Goal: Transaction & Acquisition: Book appointment/travel/reservation

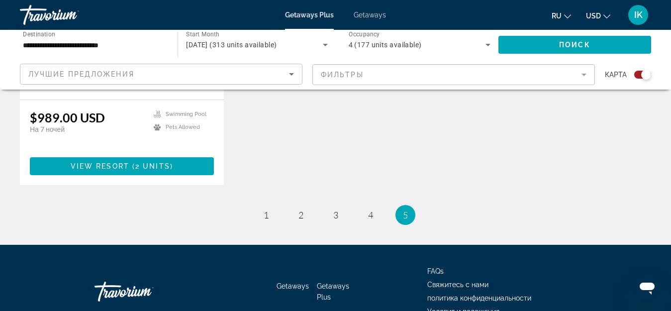
scroll to position [1244, 0]
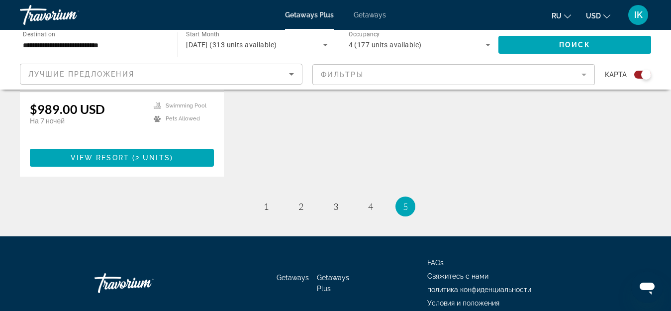
click at [419, 197] on ul "5 / 5 page 1 page 2 page 3 page 4 You're on page 5" at bounding box center [335, 207] width 631 height 20
click at [370, 201] on span "4" at bounding box center [370, 206] width 5 height 11
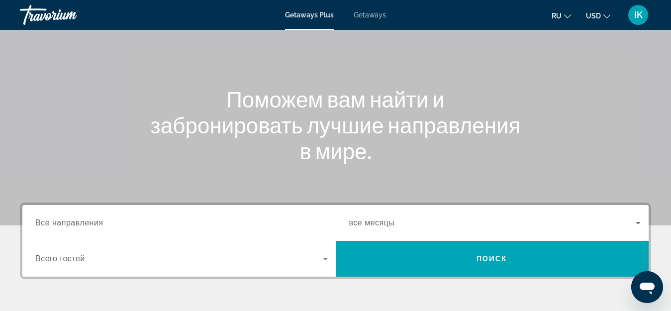
scroll to position [100, 0]
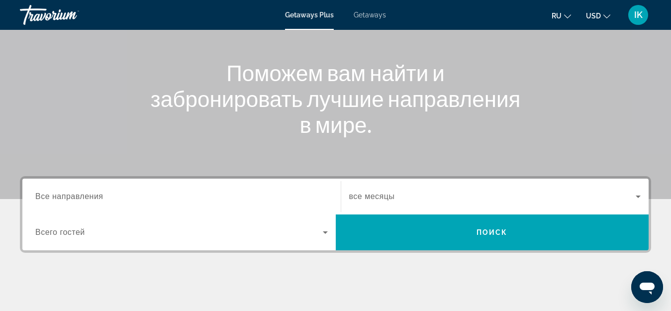
click at [370, 15] on span "Getaways" at bounding box center [370, 15] width 32 height 8
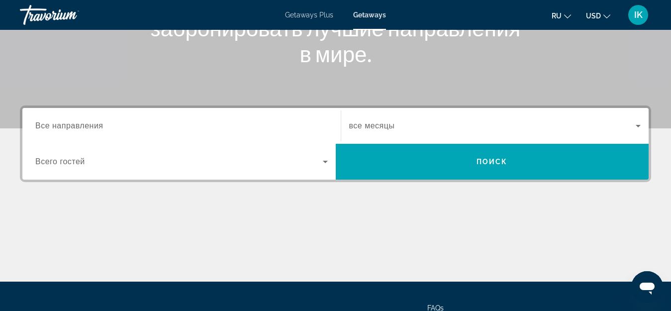
scroll to position [213, 0]
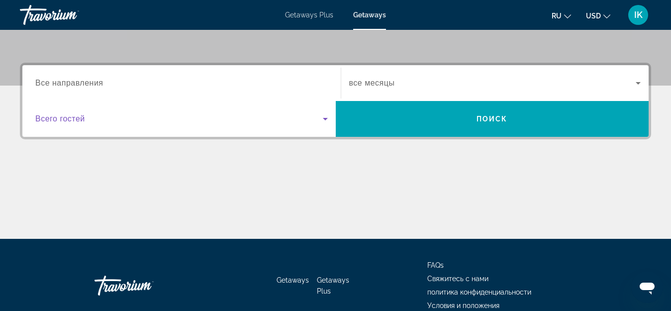
click at [324, 118] on icon "Search widget" at bounding box center [325, 119] width 5 height 2
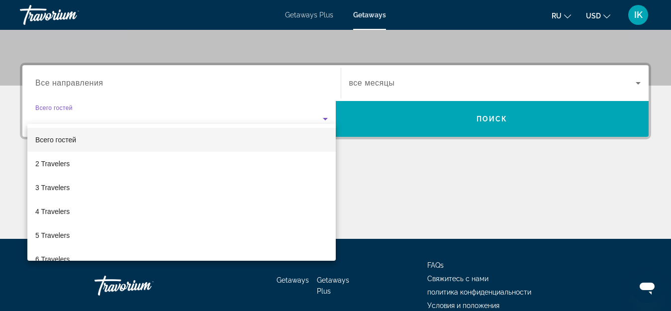
scroll to position [243, 0]
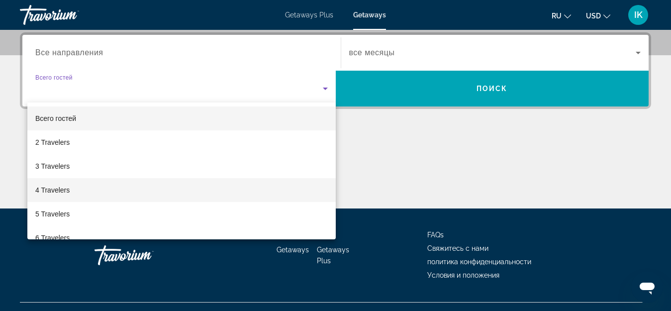
click at [74, 190] on mat-option "4 Travelers" at bounding box center [181, 190] width 308 height 24
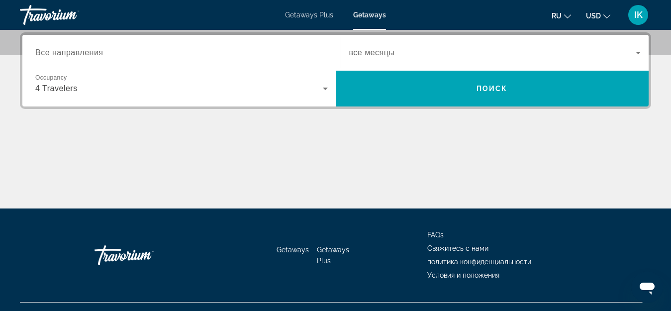
click at [74, 54] on span "Все направления" at bounding box center [69, 52] width 68 height 8
click at [74, 54] on input "Destination Все направления" at bounding box center [181, 53] width 293 height 12
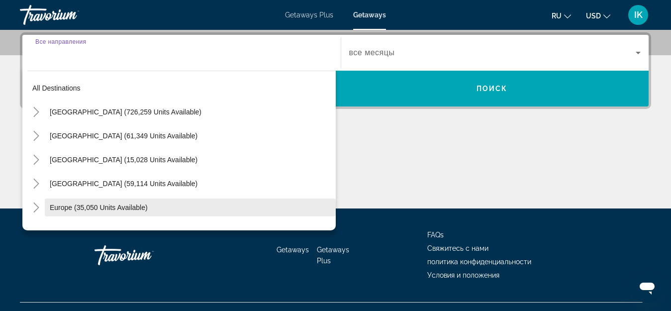
click at [74, 210] on span "Europe (35,050 units available)" at bounding box center [99, 207] width 98 height 8
type input "**********"
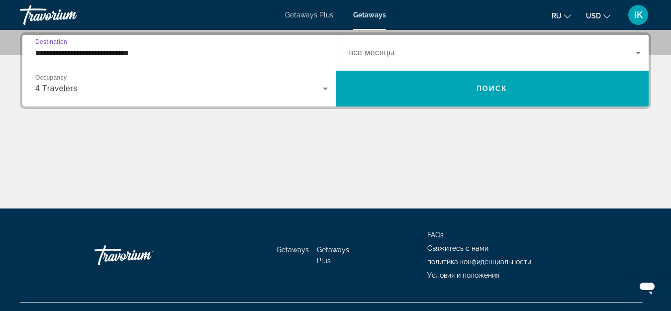
click at [637, 55] on icon "Search widget" at bounding box center [638, 53] width 12 height 12
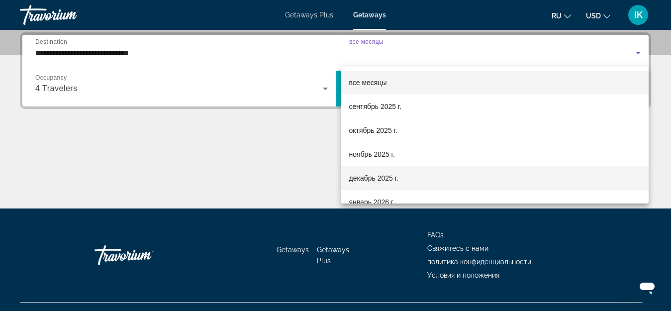
click at [360, 175] on span "декабрь 2025 г." at bounding box center [373, 178] width 49 height 12
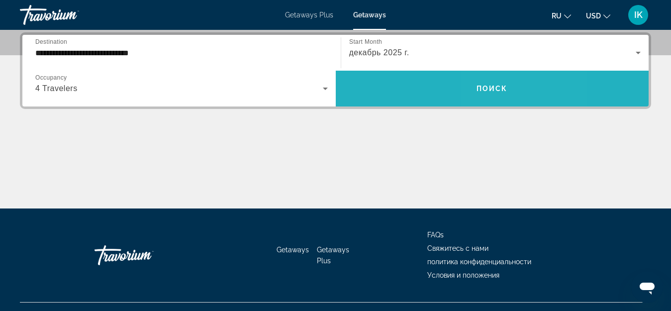
click at [494, 95] on span "Search widget" at bounding box center [492, 89] width 313 height 24
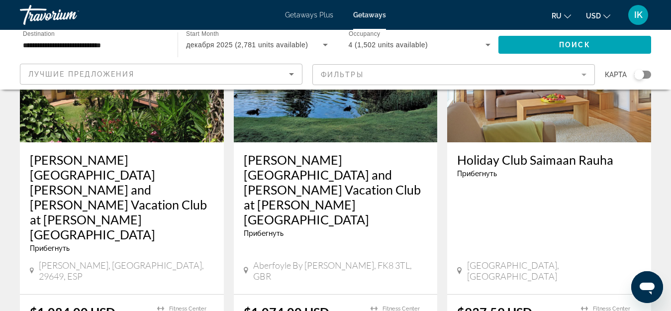
scroll to position [1294, 0]
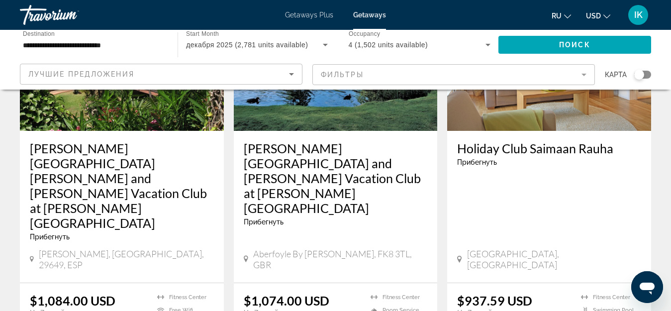
drag, startPoint x: 644, startPoint y: 78, endPoint x: 659, endPoint y: 71, distance: 15.8
click at [659, 71] on app-map-search-filters "Лучшие предложения Фильтры карта" at bounding box center [335, 75] width 651 height 30
drag, startPoint x: 638, startPoint y: 75, endPoint x: 651, endPoint y: 80, distance: 13.7
click at [662, 70] on div "**********" at bounding box center [335, 60] width 671 height 60
click at [639, 67] on div "карта" at bounding box center [628, 75] width 46 height 22
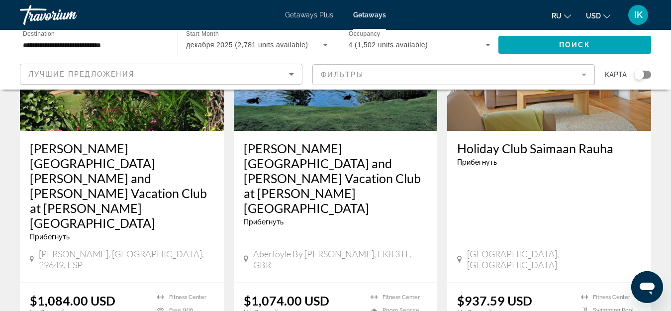
click at [637, 73] on div "Search widget" at bounding box center [639, 75] width 10 height 10
click at [642, 74] on div "Search widget" at bounding box center [642, 75] width 17 height 8
click at [642, 77] on div "Search widget" at bounding box center [639, 75] width 10 height 10
click at [642, 77] on div "Search widget" at bounding box center [646, 75] width 10 height 10
click at [642, 77] on div "Search widget" at bounding box center [639, 75] width 10 height 10
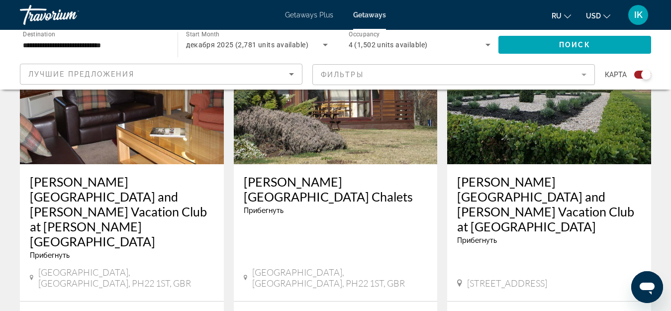
scroll to position [1164, 0]
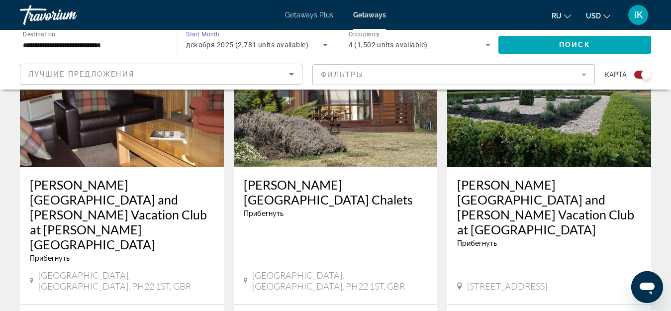
click at [323, 47] on icon "Search widget" at bounding box center [325, 45] width 12 height 12
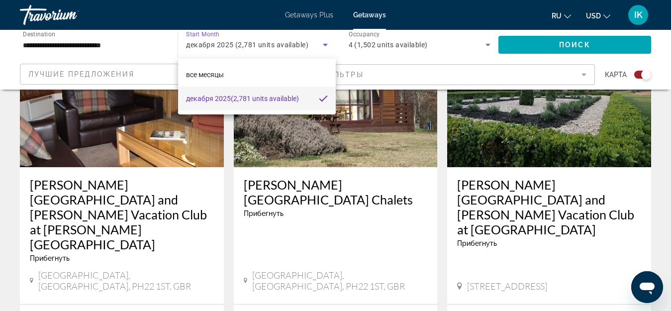
click at [424, 46] on div at bounding box center [335, 155] width 671 height 311
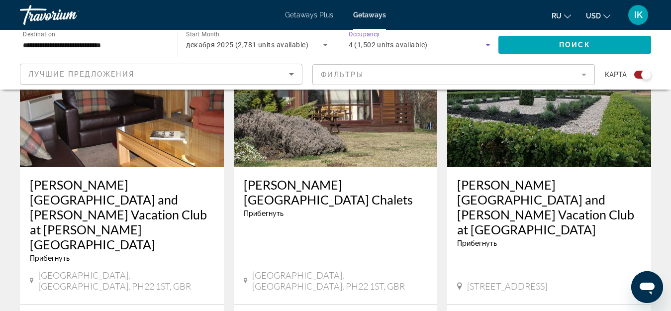
click at [424, 46] on span "4 (1,502 units available)" at bounding box center [388, 45] width 79 height 8
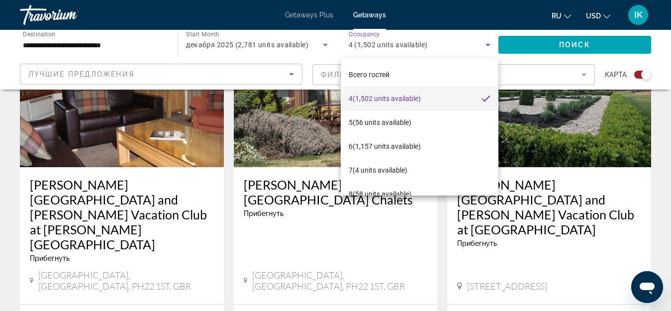
click at [488, 45] on div at bounding box center [335, 155] width 671 height 311
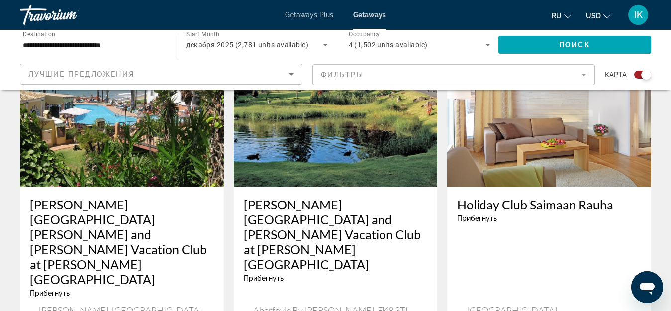
scroll to position [1612, 0]
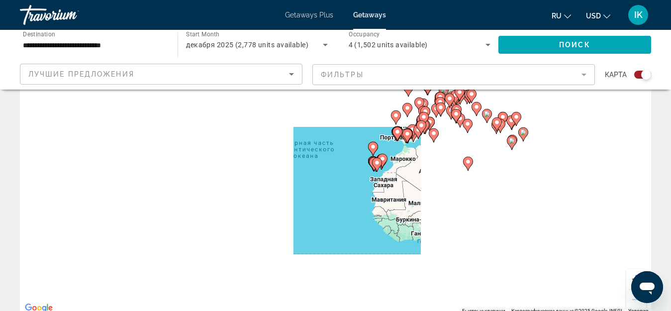
scroll to position [100, 0]
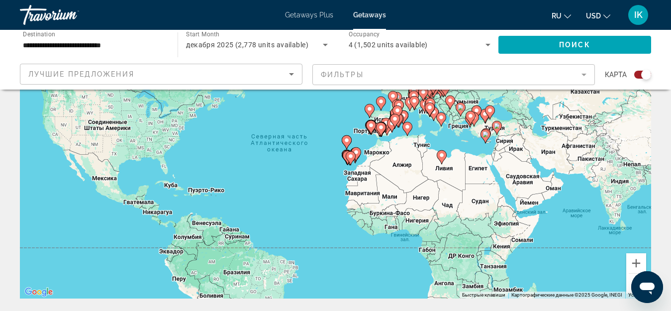
drag, startPoint x: 422, startPoint y: 163, endPoint x: 398, endPoint y: 172, distance: 25.8
click at [398, 172] on div "Чтобы активировать перетаскивание с помощью клавиатуры, нажмите Alt + Ввод. Пос…" at bounding box center [335, 149] width 631 height 299
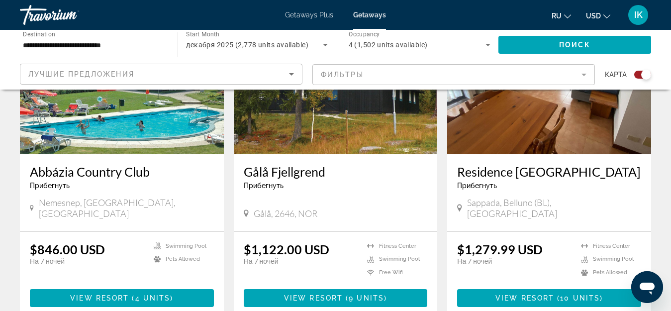
scroll to position [796, 0]
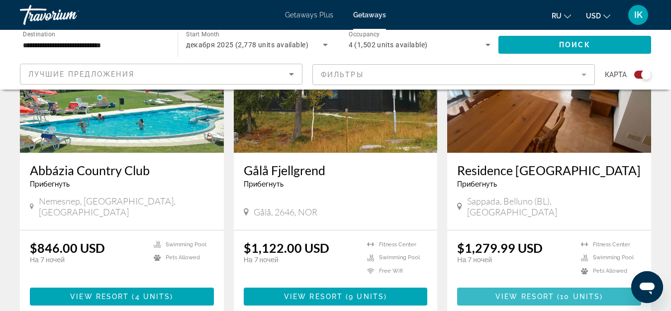
click at [507, 293] on span "View Resort" at bounding box center [525, 297] width 59 height 8
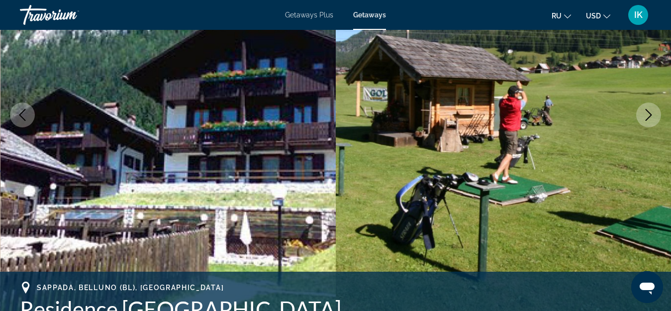
scroll to position [149, 0]
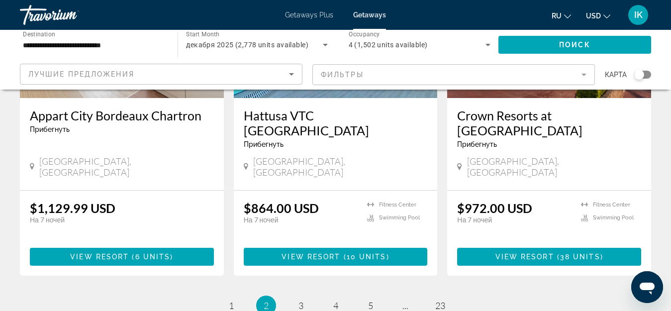
scroll to position [1294, 0]
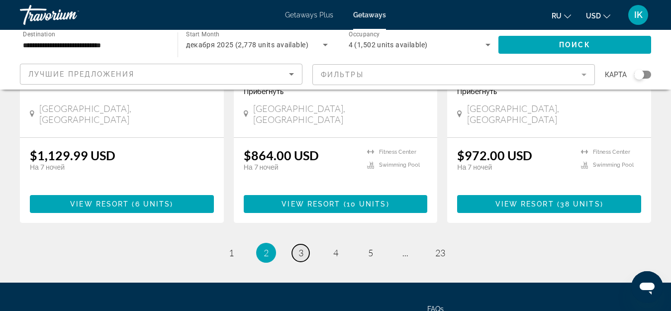
click at [301, 247] on span "3" at bounding box center [301, 252] width 5 height 11
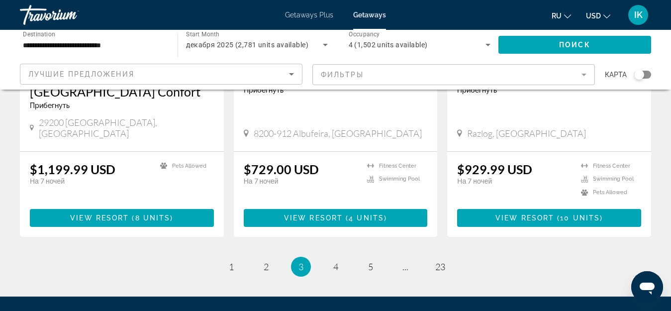
scroll to position [1299, 0]
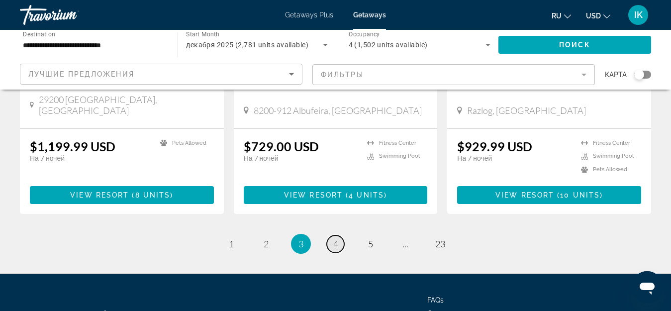
click at [333, 238] on span "4" at bounding box center [335, 243] width 5 height 11
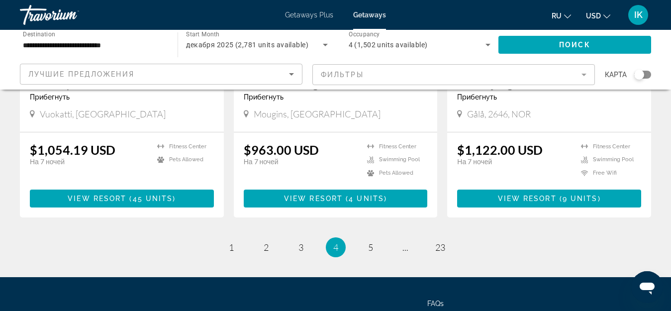
scroll to position [1294, 0]
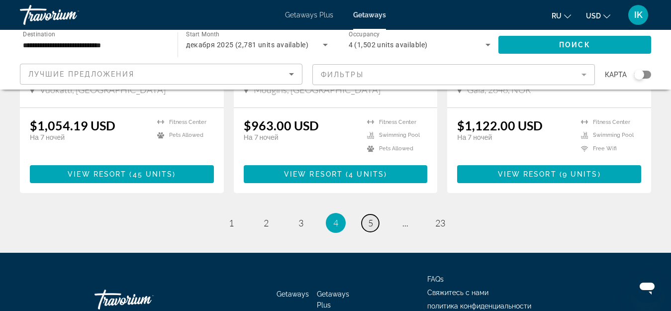
click at [372, 217] on span "5" at bounding box center [370, 222] width 5 height 11
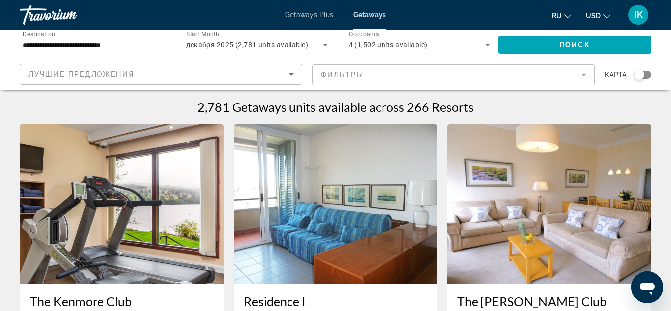
click at [644, 74] on div "Search widget" at bounding box center [639, 75] width 10 height 10
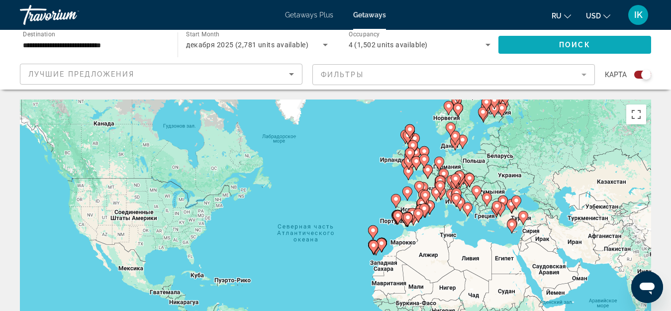
click at [600, 46] on span "Search widget" at bounding box center [575, 45] width 153 height 24
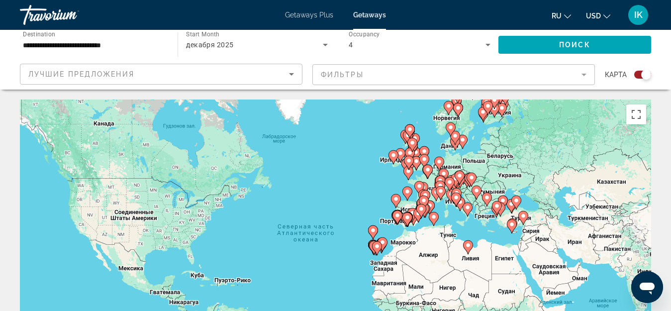
click at [456, 178] on icon "Main content" at bounding box center [460, 178] width 10 height 14
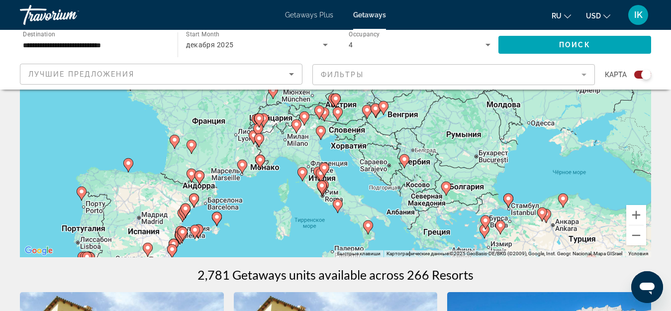
scroll to position [149, 0]
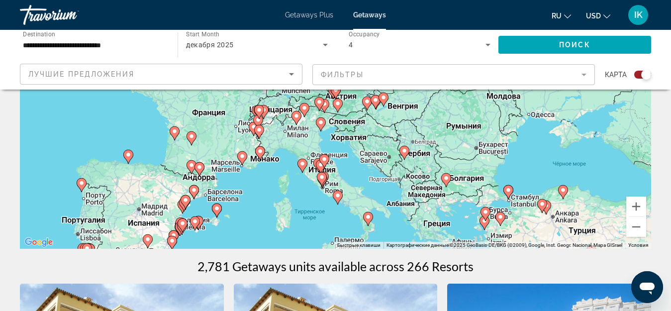
click at [323, 161] on image "Main content" at bounding box center [324, 159] width 6 height 6
type input "**********"
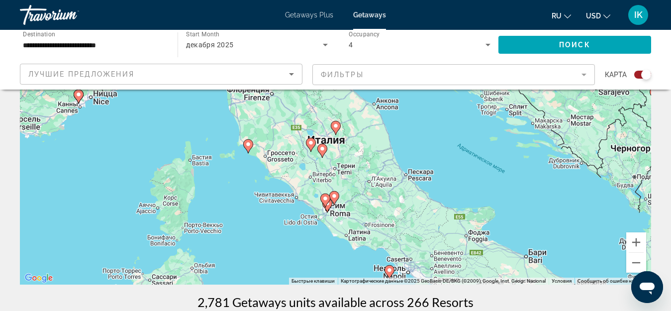
scroll to position [100, 0]
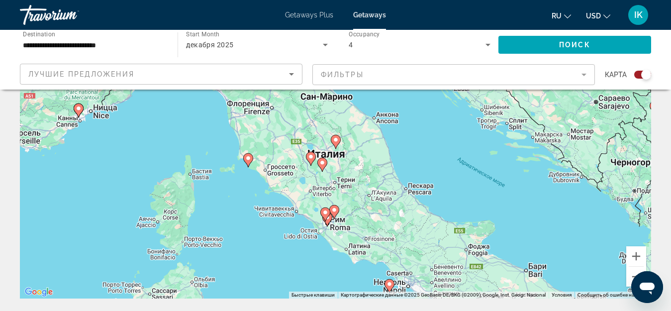
click at [330, 158] on div "Для навигации используйте клавиши со стрелками. Чтобы активировать перетаскиван…" at bounding box center [335, 149] width 631 height 299
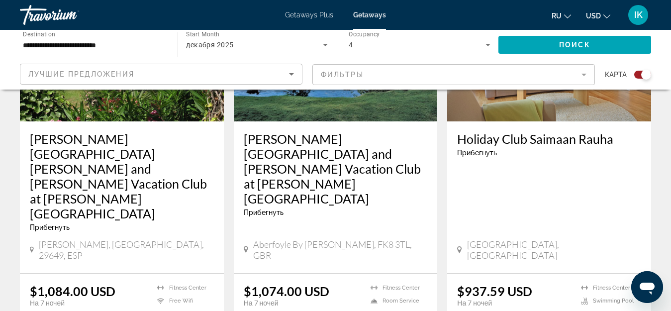
scroll to position [1642, 0]
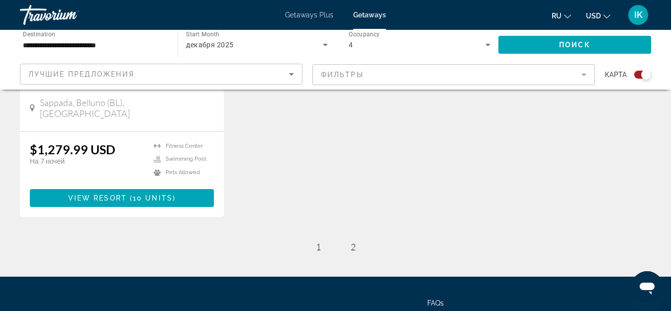
scroll to position [565, 0]
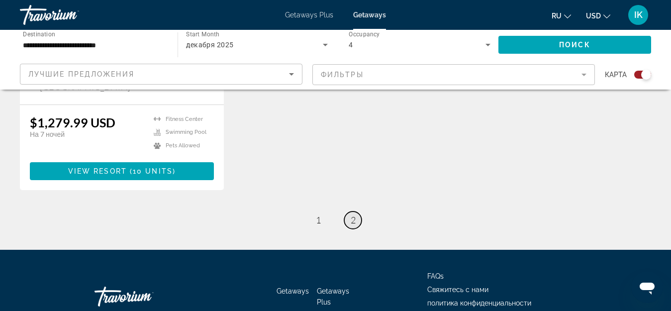
click at [351, 214] on span "2" at bounding box center [353, 219] width 5 height 11
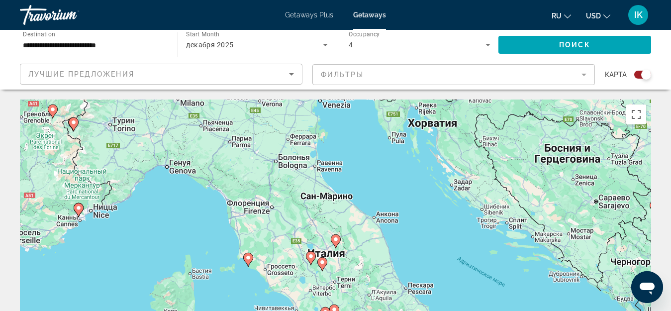
click at [332, 246] on gmp-advanced-marker "Main content" at bounding box center [336, 241] width 10 height 15
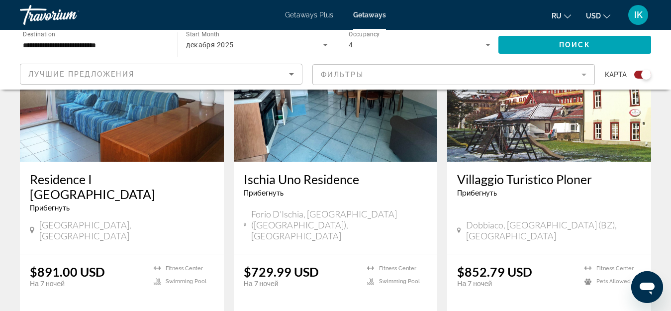
scroll to position [448, 0]
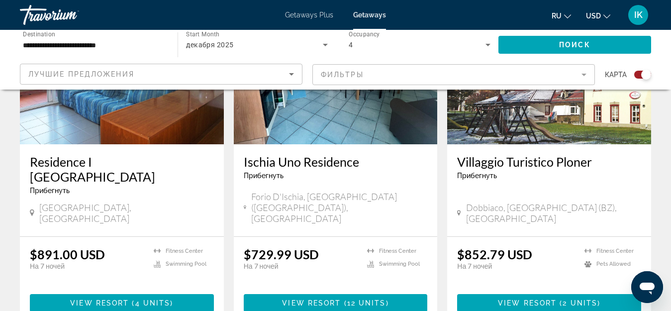
click at [574, 137] on img "Main content" at bounding box center [549, 64] width 204 height 159
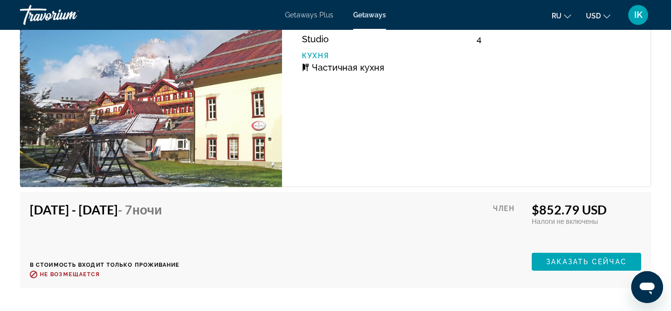
scroll to position [2040, 0]
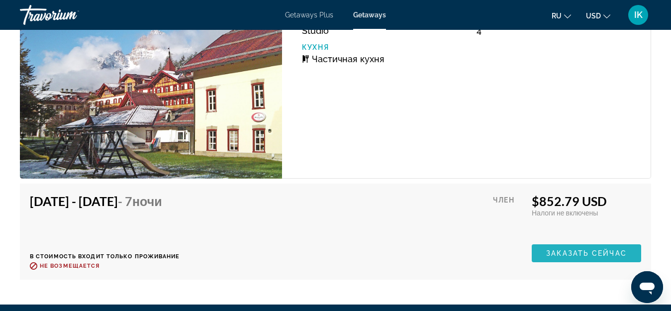
click at [583, 253] on span "Заказать сейчас" at bounding box center [586, 253] width 81 height 8
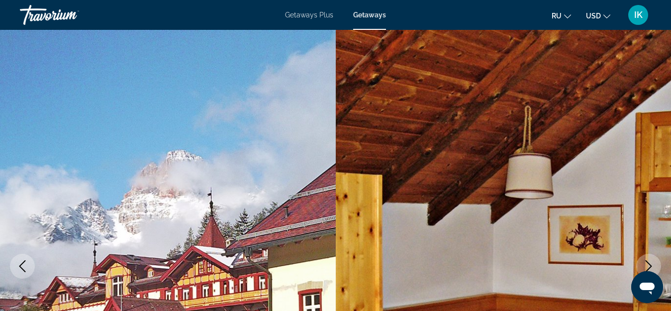
click at [305, 12] on span "Getaways Plus" at bounding box center [309, 15] width 48 height 8
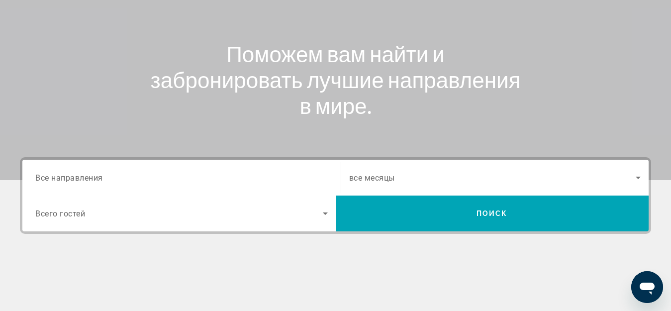
scroll to position [149, 0]
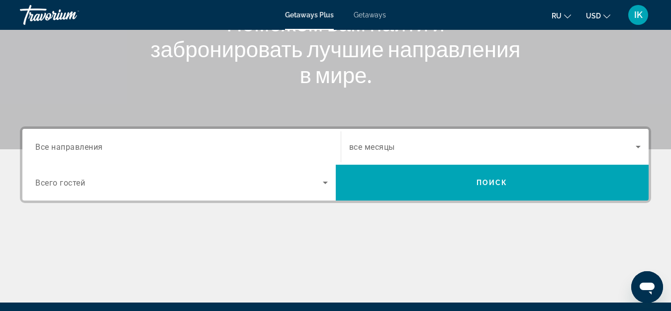
click at [69, 147] on span "Все направления" at bounding box center [69, 146] width 68 height 9
click at [69, 147] on input "Destination Все направления" at bounding box center [181, 147] width 293 height 12
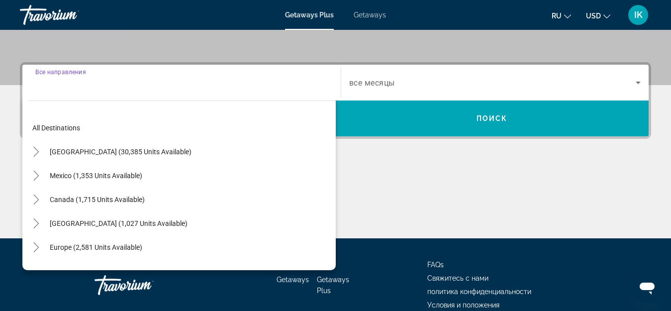
scroll to position [243, 0]
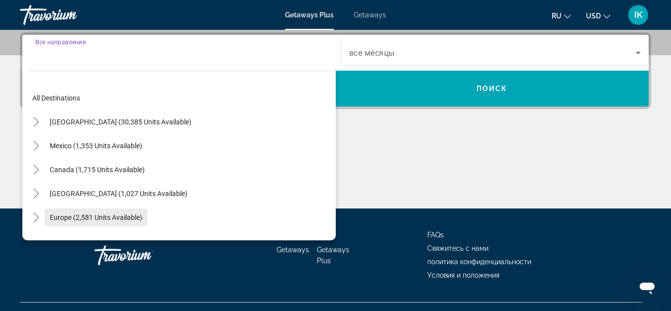
click at [60, 221] on span "Europe (2,581 units available)" at bounding box center [96, 217] width 93 height 8
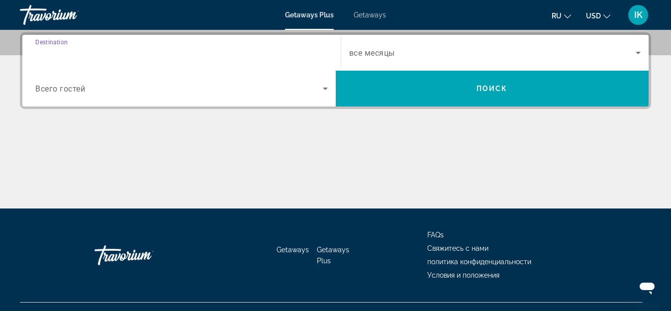
type input "**********"
click at [323, 90] on icon "Search widget" at bounding box center [325, 89] width 12 height 12
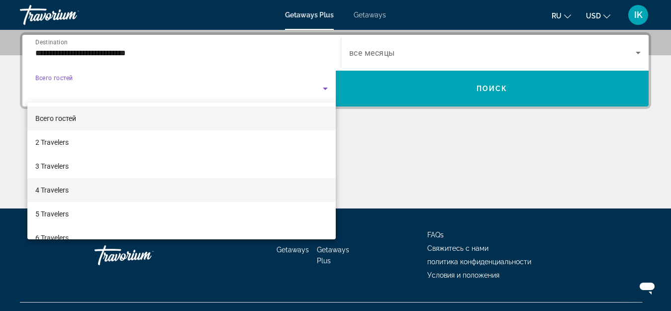
click at [75, 195] on mat-option "4 Travelers" at bounding box center [181, 190] width 308 height 24
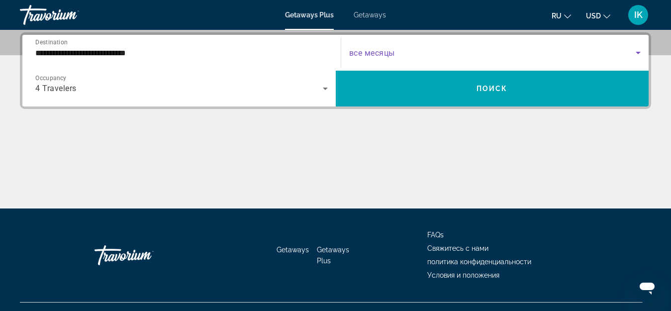
click at [636, 52] on icon "Search widget" at bounding box center [638, 53] width 12 height 12
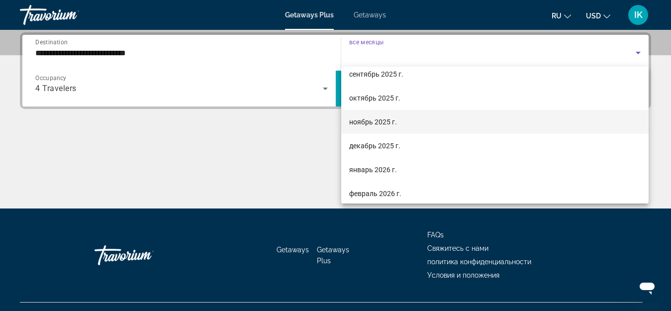
scroll to position [50, 0]
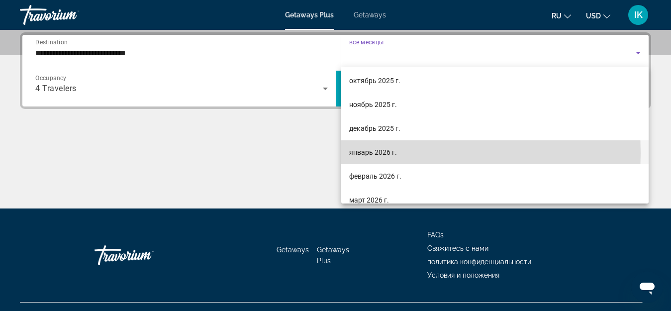
click at [364, 153] on span "январь 2026 г." at bounding box center [373, 152] width 48 height 12
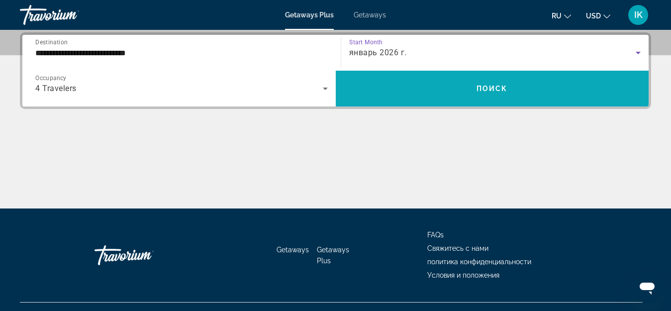
click at [490, 87] on span "Поиск" at bounding box center [492, 89] width 31 height 8
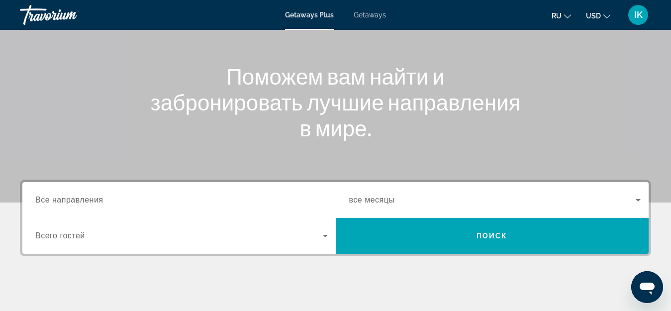
scroll to position [113, 0]
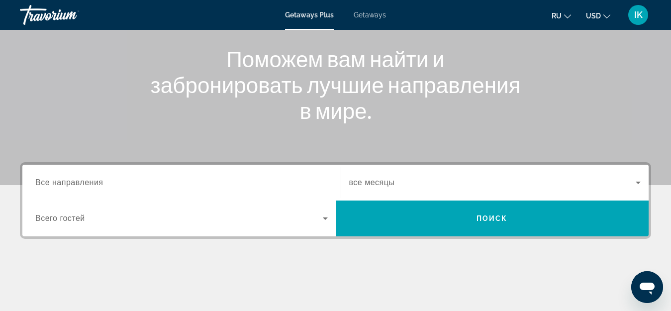
click at [71, 186] on span "Все направления" at bounding box center [69, 182] width 68 height 8
click at [71, 186] on input "Destination Все направления" at bounding box center [181, 183] width 293 height 12
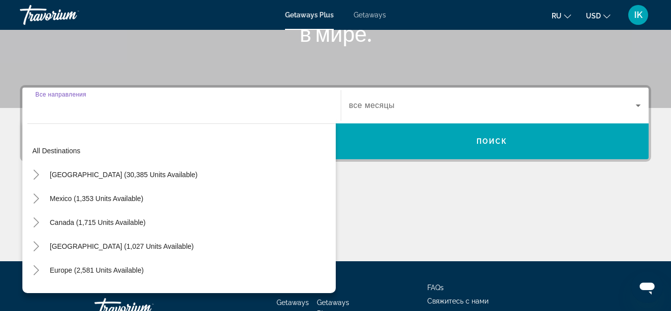
scroll to position [243, 0]
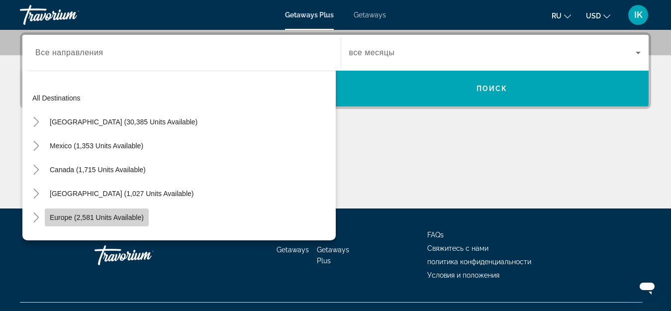
click at [71, 212] on span "Search widget" at bounding box center [97, 217] width 104 height 24
type input "**********"
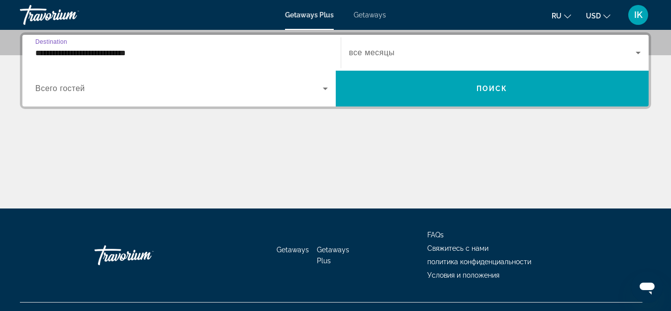
click at [67, 88] on span "Всего гостей" at bounding box center [60, 88] width 50 height 8
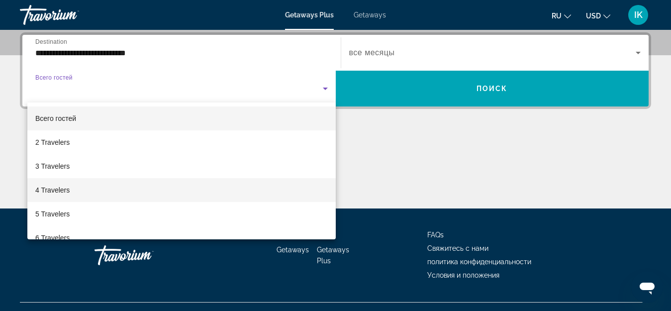
click at [113, 197] on mat-option "4 Travelers" at bounding box center [181, 190] width 308 height 24
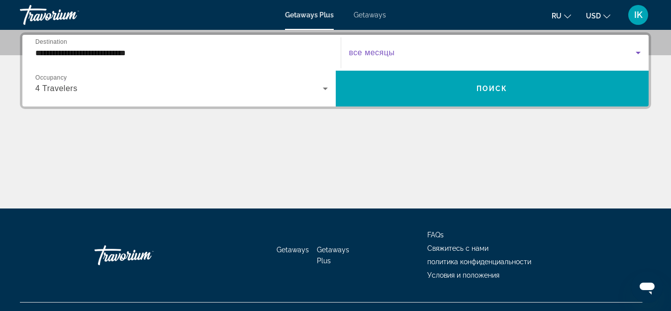
click at [637, 52] on icon "Search widget" at bounding box center [638, 53] width 5 height 2
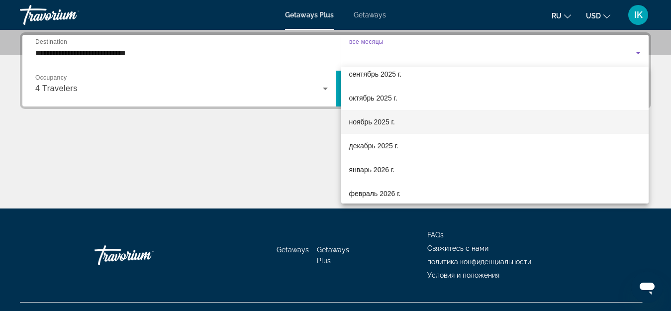
scroll to position [50, 0]
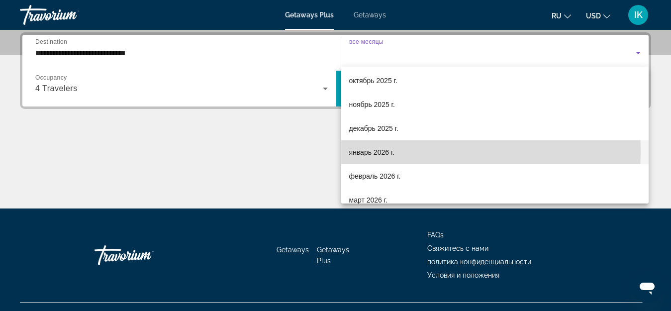
click at [367, 152] on span "январь 2026 г." at bounding box center [372, 152] width 46 height 12
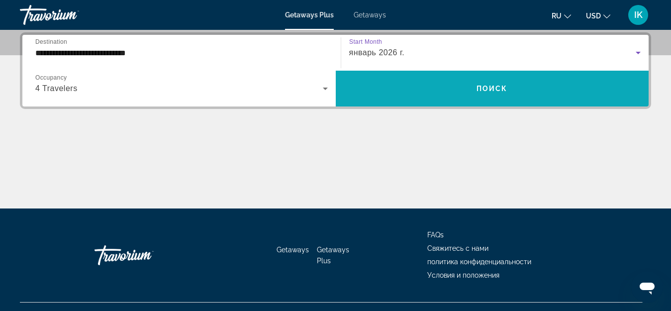
click at [515, 84] on span "Search widget" at bounding box center [492, 89] width 313 height 24
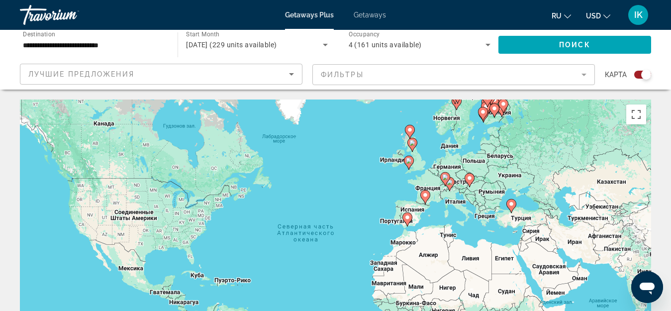
click at [457, 200] on div "Чтобы активировать перетаскивание с помощью клавиатуры, нажмите Alt + Ввод. Пос…" at bounding box center [335, 249] width 631 height 299
click at [450, 186] on gmp-advanced-marker "Main content" at bounding box center [445, 179] width 10 height 15
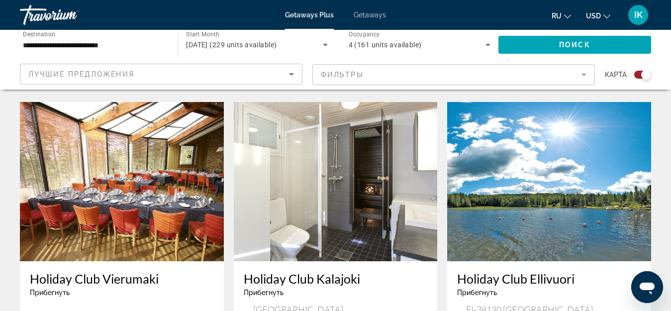
scroll to position [1393, 0]
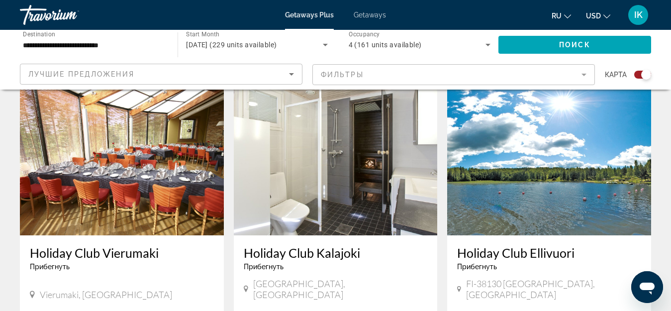
click at [639, 73] on div "Search widget" at bounding box center [642, 75] width 17 height 8
click at [639, 73] on div "Search widget" at bounding box center [639, 75] width 10 height 10
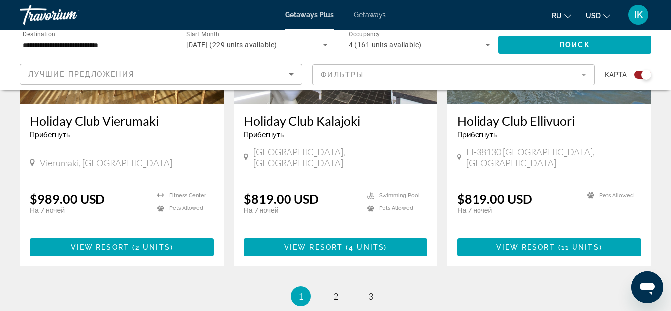
scroll to position [1542, 0]
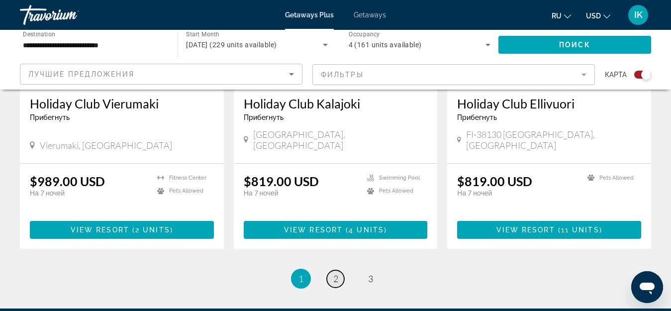
click at [334, 273] on span "2" at bounding box center [335, 278] width 5 height 11
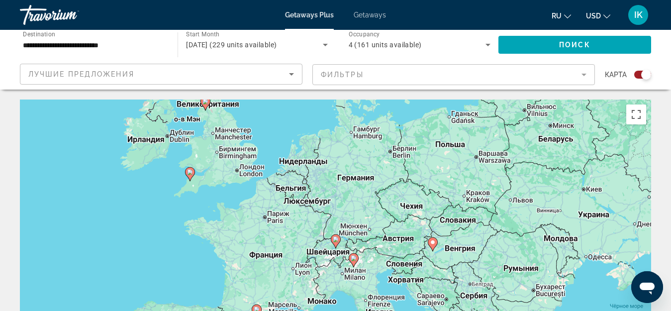
scroll to position [50, 0]
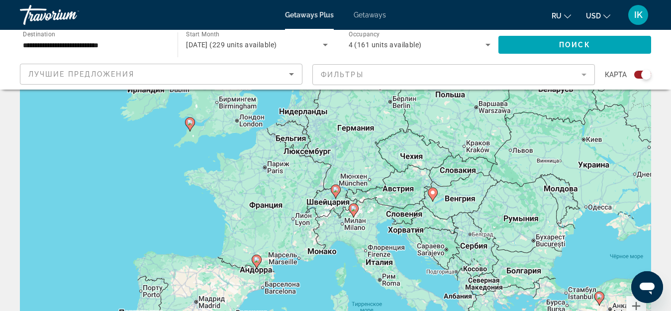
click at [375, 248] on div "Чтобы активировать перетаскивание с помощью клавиатуры, нажмите Alt + Ввод. Пос…" at bounding box center [335, 199] width 631 height 299
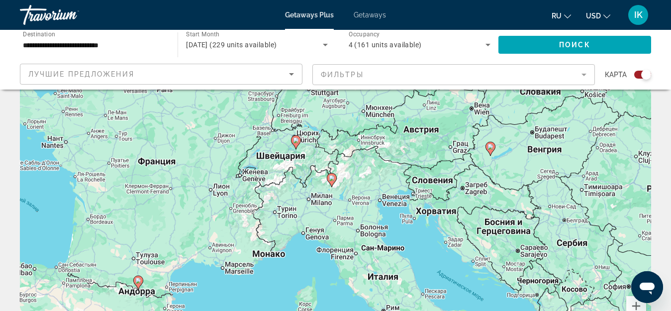
click at [352, 254] on div "Чтобы активировать перетаскивание с помощью клавиатуры, нажмите Alt + Ввод. Пос…" at bounding box center [335, 199] width 631 height 299
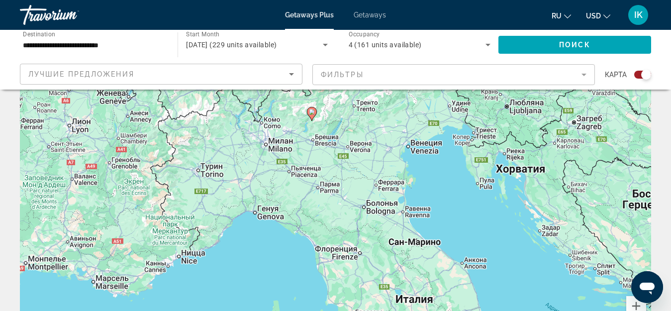
click at [353, 252] on div "Чтобы активировать перетаскивание с помощью клавиатуры, нажмите Alt + Ввод. Пос…" at bounding box center [335, 199] width 631 height 299
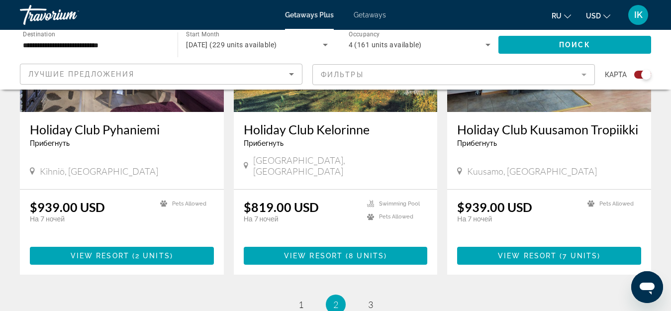
scroll to position [1542, 0]
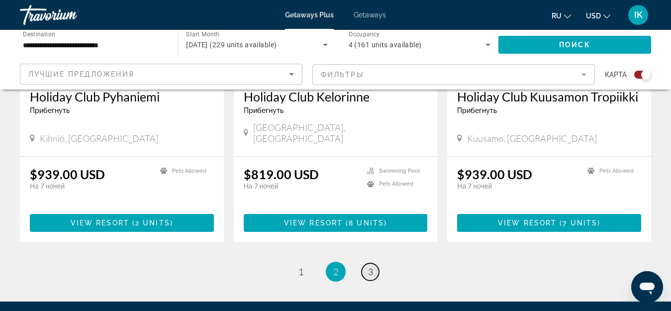
click at [370, 266] on span "3" at bounding box center [370, 271] width 5 height 11
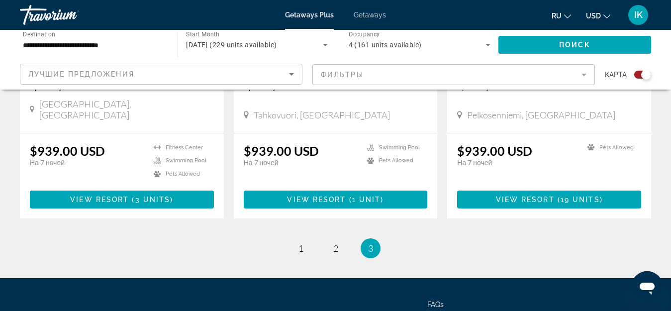
scroll to position [1592, 0]
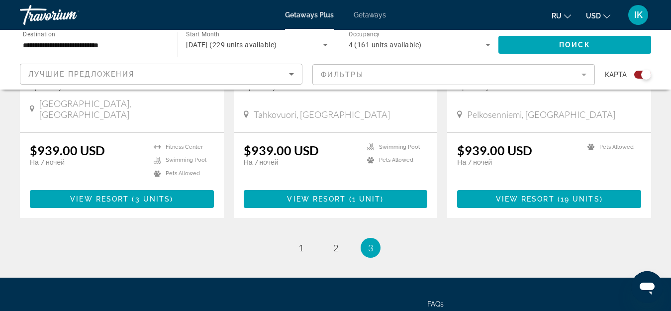
click at [417, 238] on ul "3 / 3 page 1 page 2 You're on page 3" at bounding box center [335, 248] width 631 height 20
click at [370, 242] on span "3" at bounding box center [370, 247] width 5 height 11
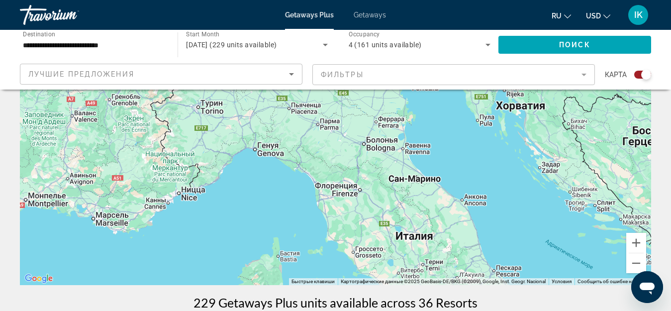
scroll to position [95, 0]
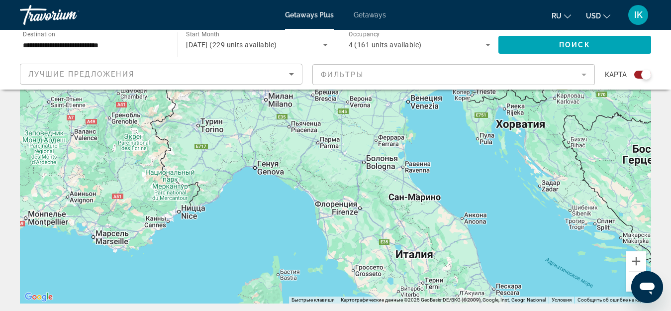
click at [415, 258] on div "Чтобы активировать перетаскивание с помощью клавиатуры, нажмите Alt + Ввод. Пос…" at bounding box center [335, 154] width 631 height 299
click at [417, 256] on div "Чтобы активировать перетаскивание с помощью клавиатуры, нажмите Alt + Ввод. Пос…" at bounding box center [335, 154] width 631 height 299
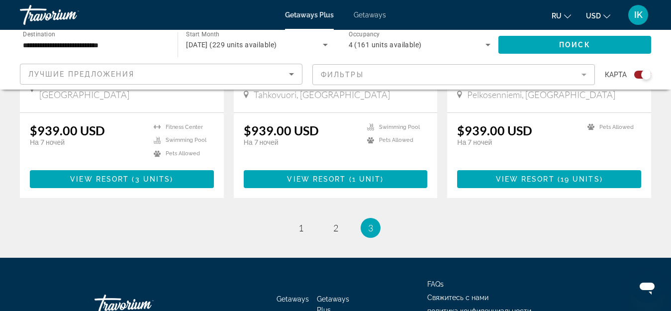
scroll to position [1637, 0]
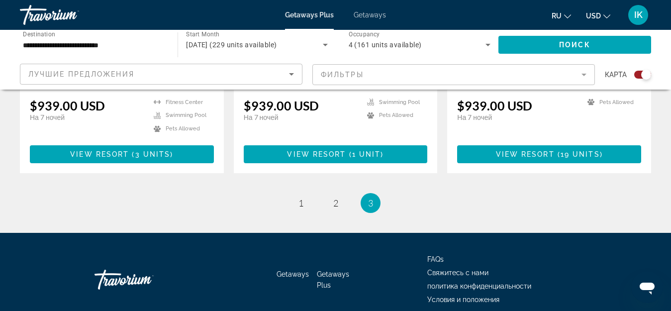
click at [373, 198] on span "3" at bounding box center [370, 203] width 5 height 11
click at [372, 198] on span "3" at bounding box center [370, 203] width 5 height 11
click at [380, 193] on li "You're on page 3" at bounding box center [371, 203] width 20 height 20
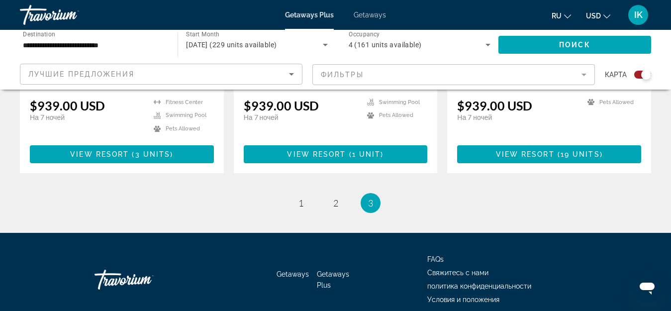
click at [372, 13] on span "Getaways" at bounding box center [370, 15] width 32 height 8
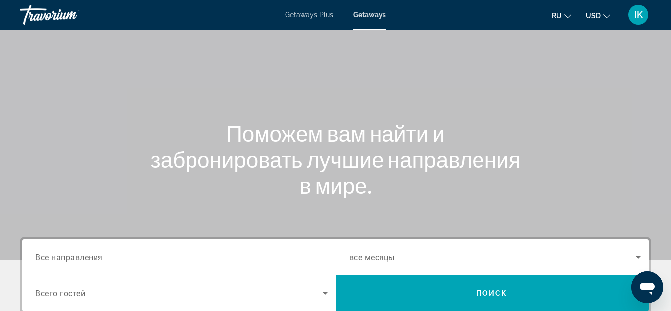
scroll to position [149, 0]
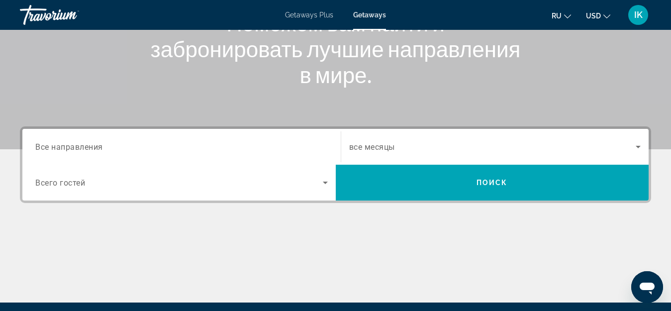
click at [73, 152] on input "Destination Все направления" at bounding box center [181, 147] width 293 height 12
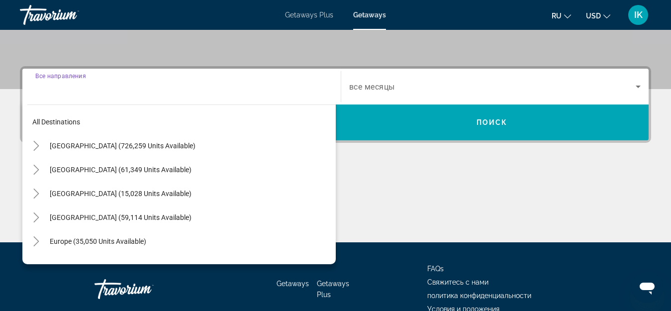
scroll to position [243, 0]
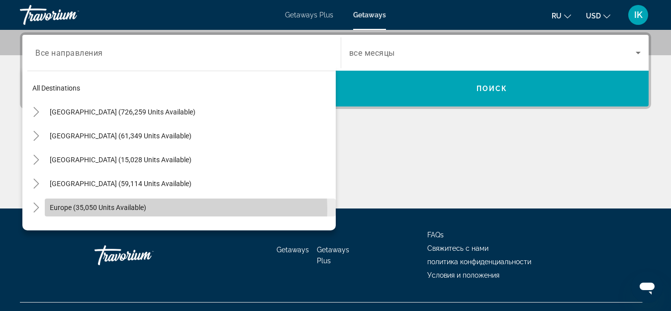
click at [70, 210] on span "Europe (35,050 units available)" at bounding box center [98, 207] width 97 height 8
type input "**********"
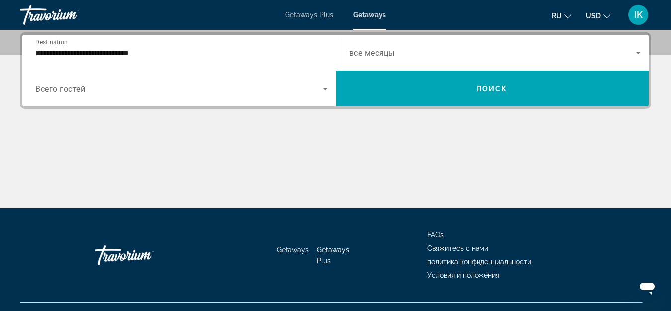
click at [78, 93] on span "Всего гостей" at bounding box center [60, 88] width 50 height 9
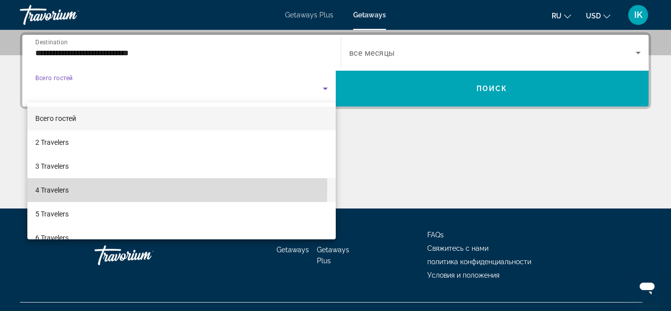
click at [71, 188] on mat-option "4 Travelers" at bounding box center [181, 190] width 308 height 24
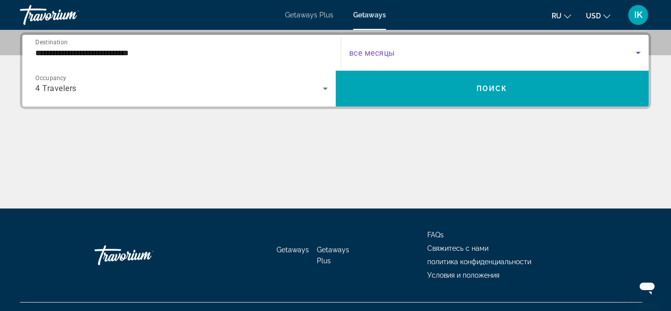
click at [637, 51] on icon "Search widget" at bounding box center [638, 53] width 12 height 12
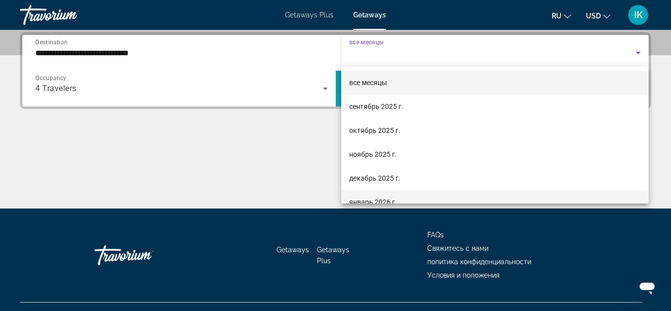
click at [368, 200] on span "январь 2026 г." at bounding box center [373, 202] width 48 height 12
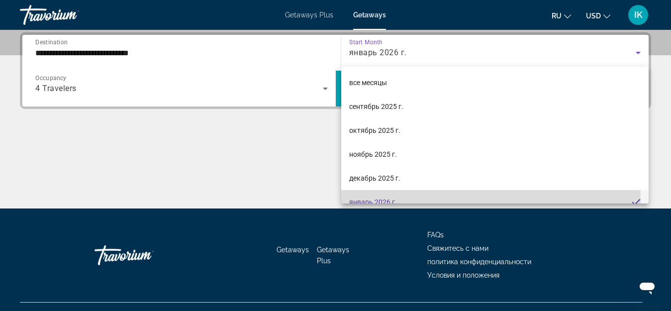
scroll to position [10, 0]
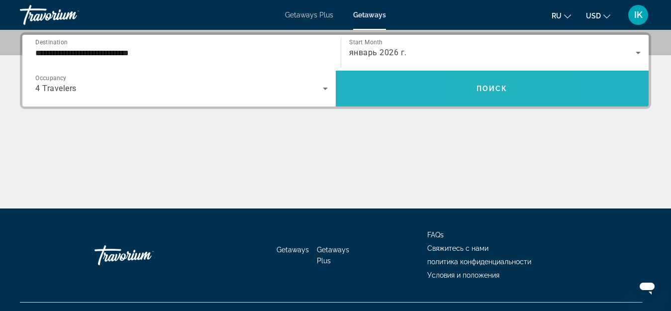
click at [488, 83] on span "Search widget" at bounding box center [492, 89] width 313 height 24
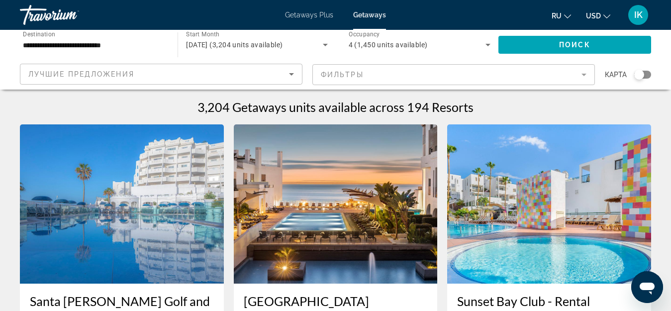
click at [361, 77] on mat-form-field "Фильтры" at bounding box center [453, 74] width 283 height 21
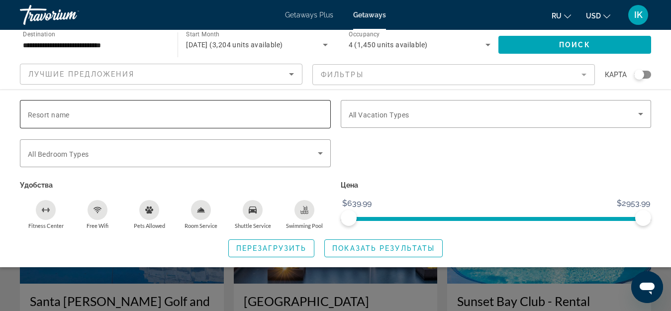
click at [27, 112] on div "Resort name" at bounding box center [175, 114] width 311 height 28
type input "******"
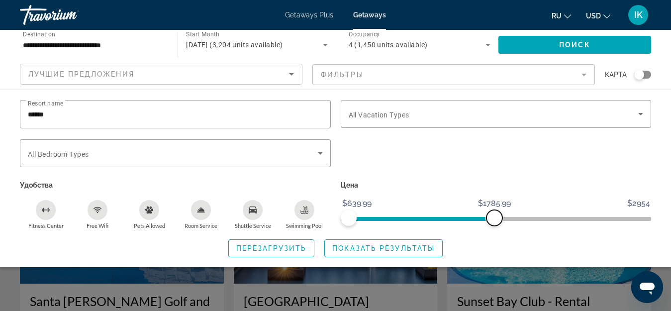
drag, startPoint x: 646, startPoint y: 216, endPoint x: 495, endPoint y: 222, distance: 151.9
click at [495, 222] on span "ngx-slider-max" at bounding box center [495, 218] width 16 height 16
drag, startPoint x: 495, startPoint y: 222, endPoint x: 420, endPoint y: 207, distance: 76.1
click at [420, 217] on ngx-slider "$639.99 $2954 $639.99 $1199.99" at bounding box center [496, 218] width 311 height 2
drag, startPoint x: 419, startPoint y: 207, endPoint x: 400, endPoint y: 205, distance: 18.5
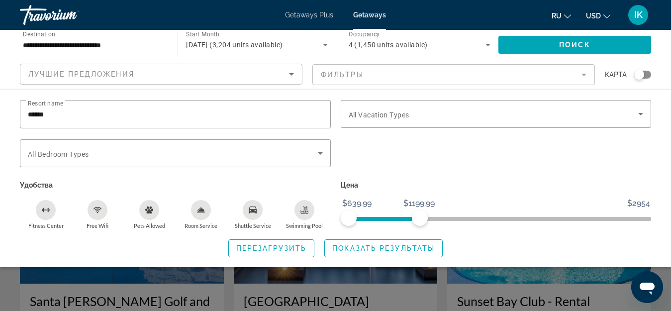
click at [398, 202] on div "Цена $639.99 $2954 $639.99 $1199.99" at bounding box center [496, 203] width 321 height 51
drag, startPoint x: 413, startPoint y: 217, endPoint x: 391, endPoint y: 210, distance: 23.6
click at [391, 210] on span "ngx-slider-max" at bounding box center [392, 218] width 16 height 16
click at [638, 113] on icon "Search widget" at bounding box center [641, 114] width 12 height 12
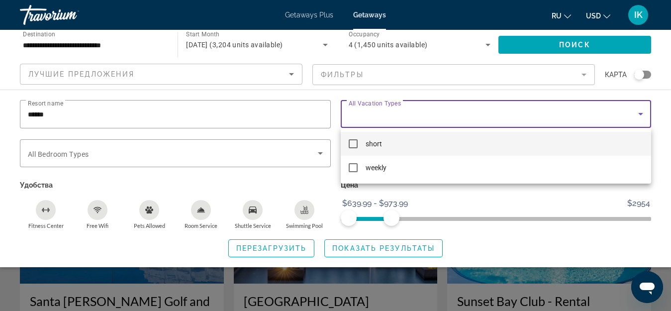
click at [563, 41] on div at bounding box center [335, 155] width 671 height 311
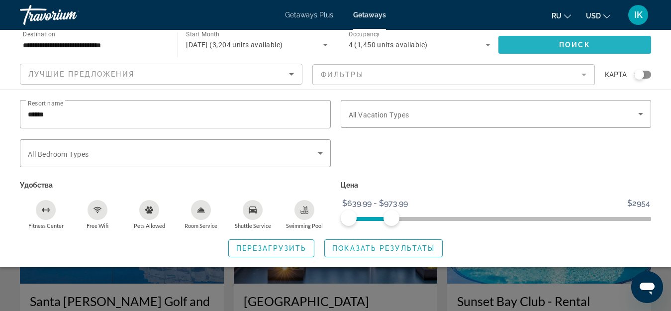
click at [563, 43] on span "Поиск" at bounding box center [574, 45] width 31 height 8
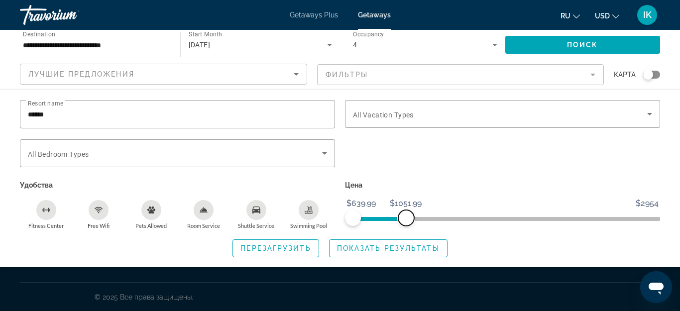
drag, startPoint x: 394, startPoint y: 215, endPoint x: 406, endPoint y: 218, distance: 12.9
click at [406, 218] on span "ngx-slider-max" at bounding box center [406, 218] width 16 height 16
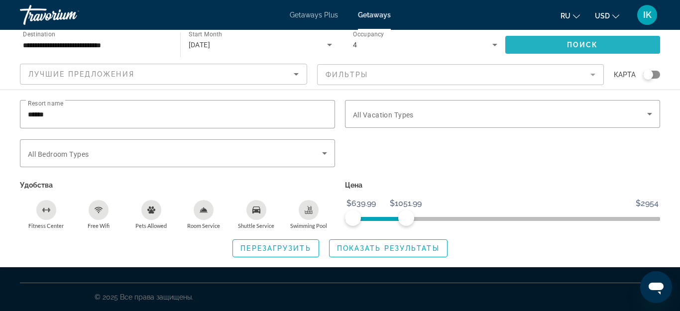
click at [541, 42] on span "Search widget" at bounding box center [582, 45] width 155 height 24
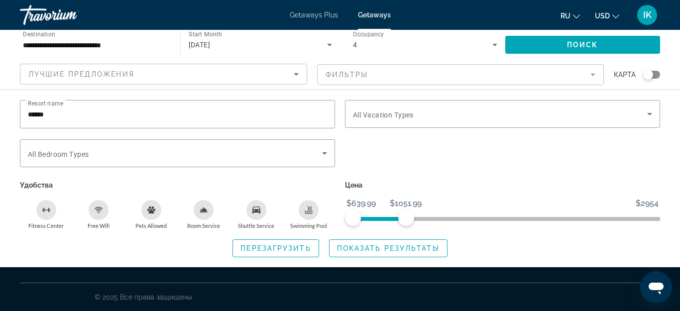
click at [646, 76] on div "Search widget" at bounding box center [648, 75] width 10 height 10
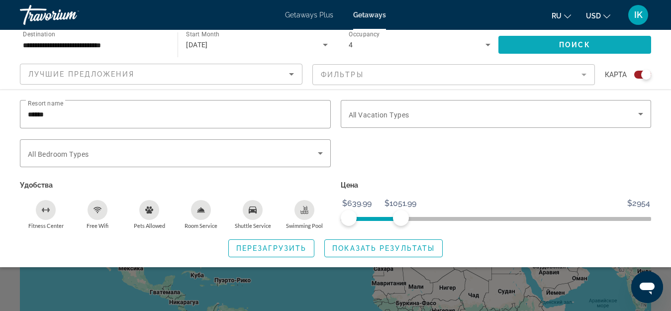
click at [574, 41] on span "Поиск" at bounding box center [574, 45] width 31 height 8
click at [584, 76] on mat-form-field "Фильтры" at bounding box center [453, 74] width 283 height 21
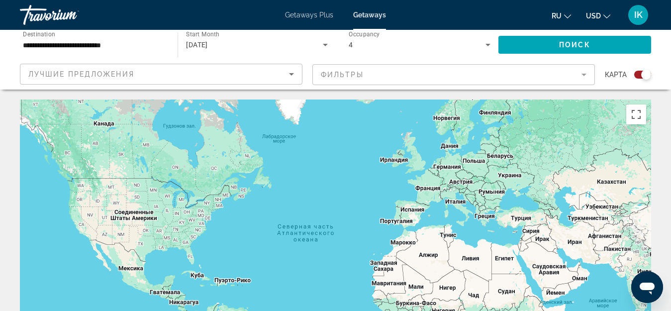
click at [417, 80] on mat-form-field "Фильтры" at bounding box center [453, 74] width 283 height 21
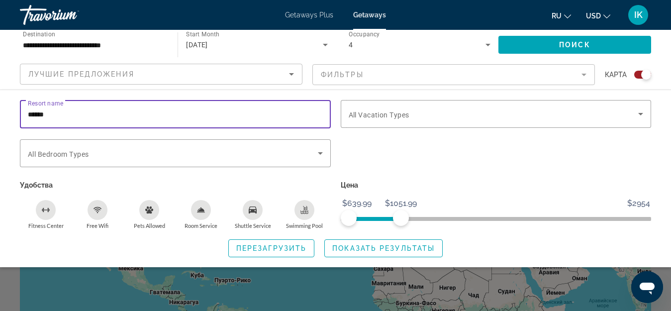
click at [47, 113] on input "******" at bounding box center [175, 114] width 295 height 12
type input "*"
type input "**********"
click at [552, 39] on span "Search widget" at bounding box center [575, 45] width 153 height 24
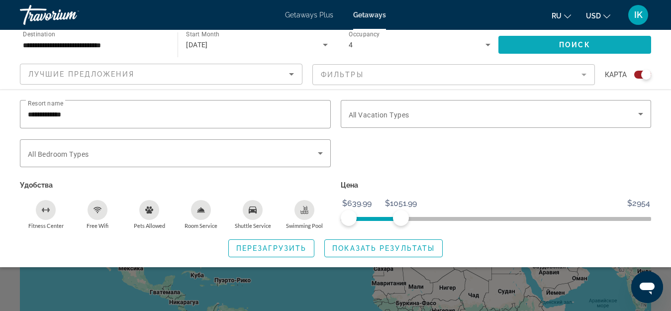
click at [552, 40] on span "Search widget" at bounding box center [575, 45] width 153 height 24
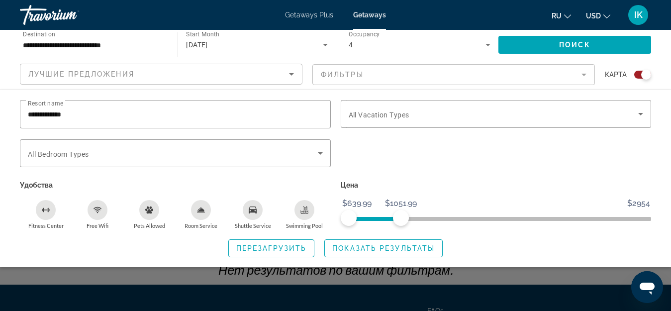
scroll to position [142, 0]
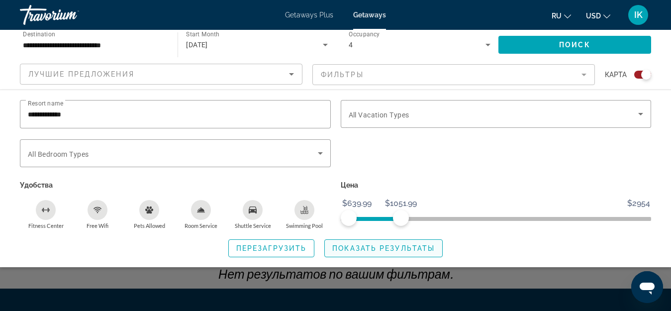
click at [380, 243] on span "Search widget" at bounding box center [383, 248] width 117 height 24
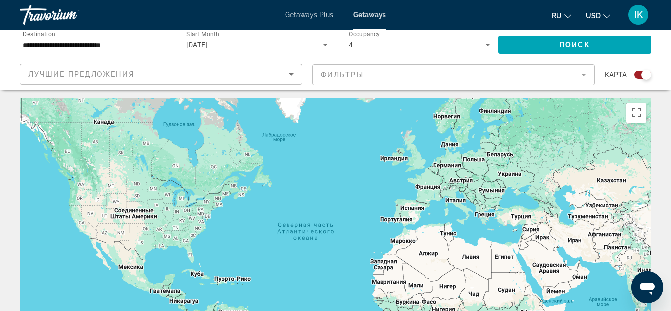
scroll to position [0, 0]
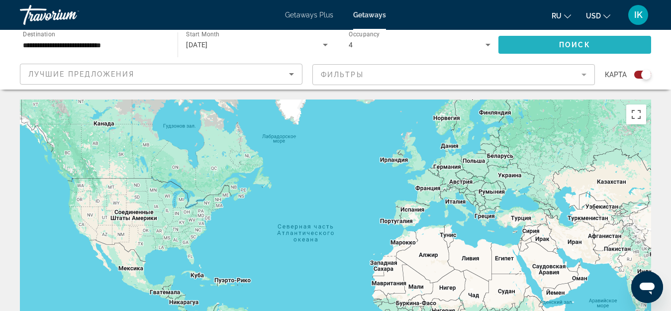
click at [578, 37] on span "Search widget" at bounding box center [575, 45] width 153 height 24
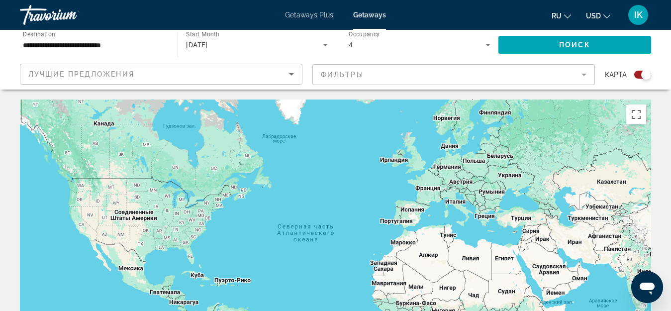
click at [370, 75] on mat-form-field "Фильтры" at bounding box center [453, 74] width 283 height 21
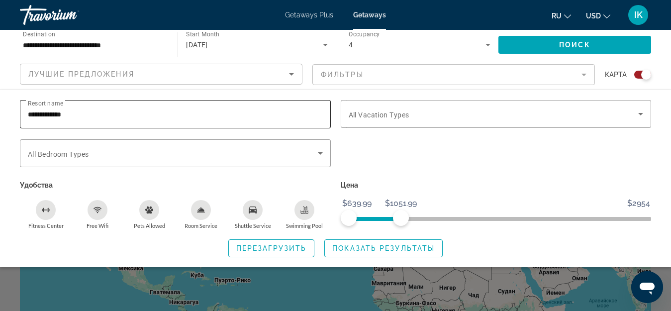
click at [46, 114] on input "**********" at bounding box center [175, 114] width 295 height 12
type input "******"
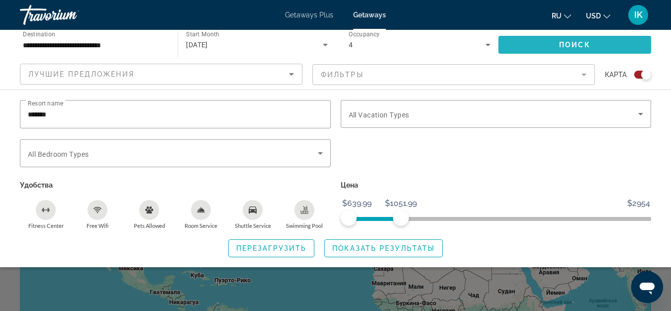
click at [561, 44] on span "Поиск" at bounding box center [574, 45] width 31 height 8
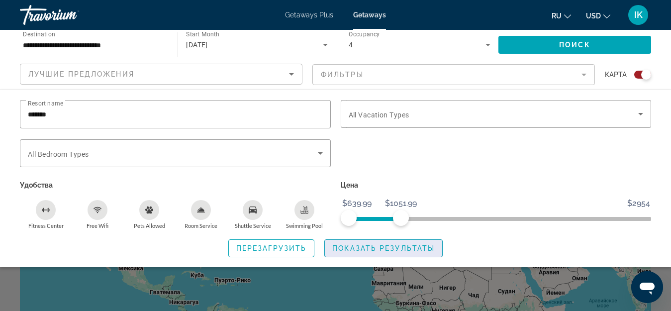
click at [357, 247] on span "Показать результаты" at bounding box center [383, 248] width 102 height 8
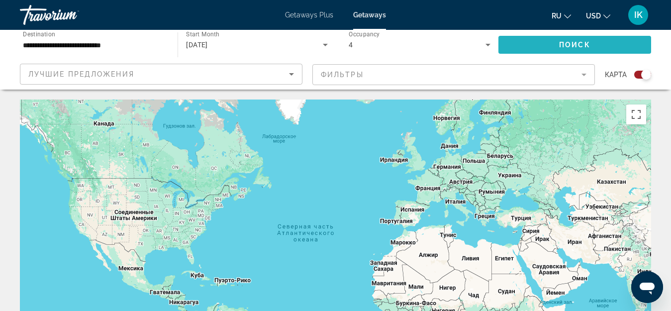
click at [565, 44] on span "Поиск" at bounding box center [574, 45] width 31 height 8
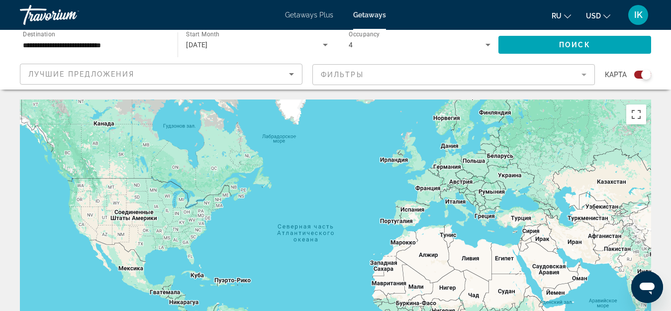
click at [331, 75] on mat-form-field "Фильтры" at bounding box center [453, 74] width 283 height 21
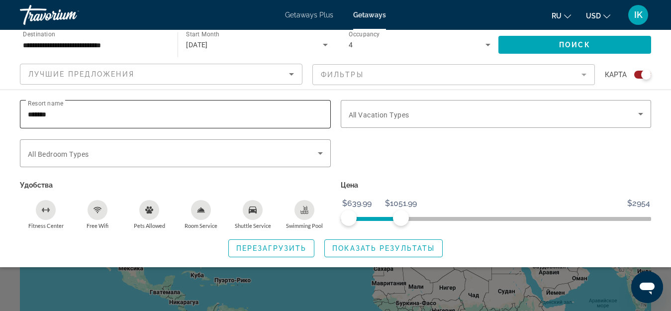
click at [49, 114] on input "******" at bounding box center [175, 114] width 295 height 12
type input "**********"
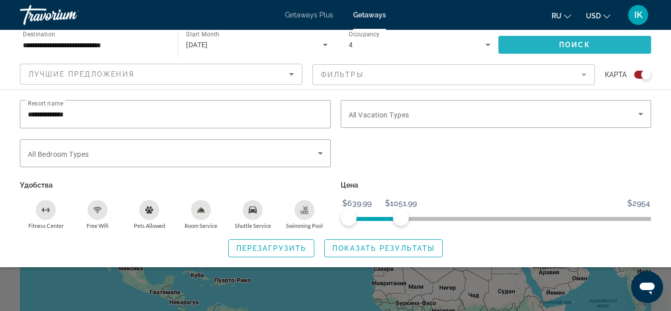
click at [566, 41] on span "Поиск" at bounding box center [574, 45] width 31 height 8
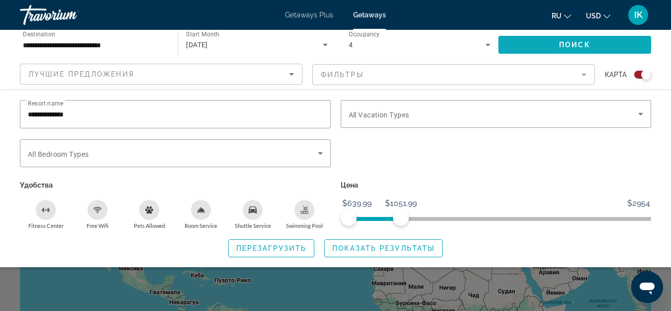
click at [566, 41] on span "Поиск" at bounding box center [574, 45] width 31 height 8
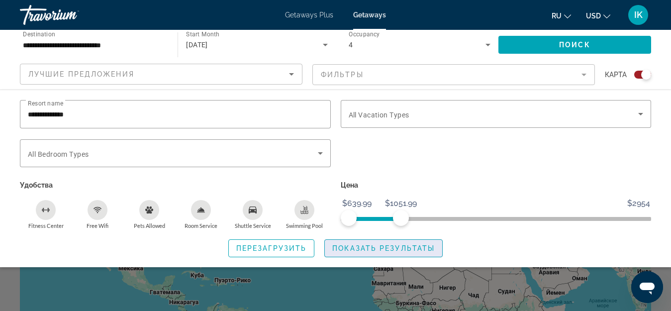
click at [357, 245] on span "Показать результаты" at bounding box center [383, 248] width 102 height 8
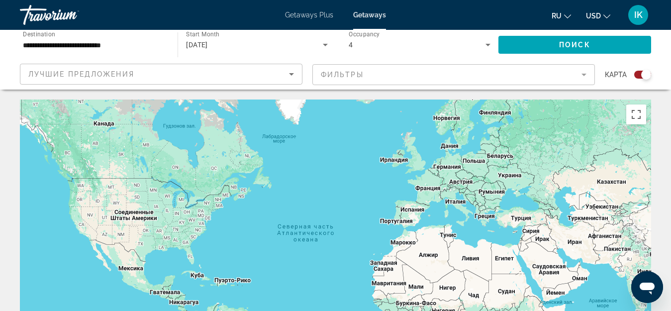
click at [291, 72] on icon "Sort by" at bounding box center [292, 74] width 12 height 12
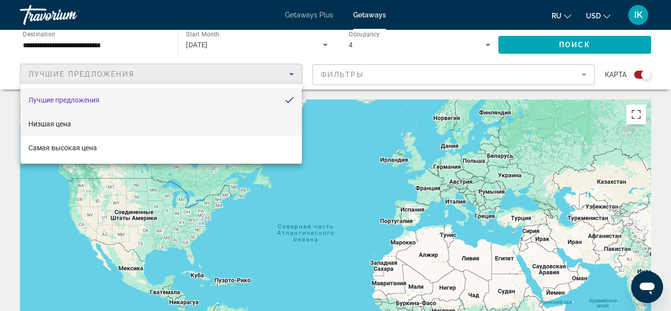
click at [52, 123] on span "Низшая цена" at bounding box center [49, 124] width 43 height 8
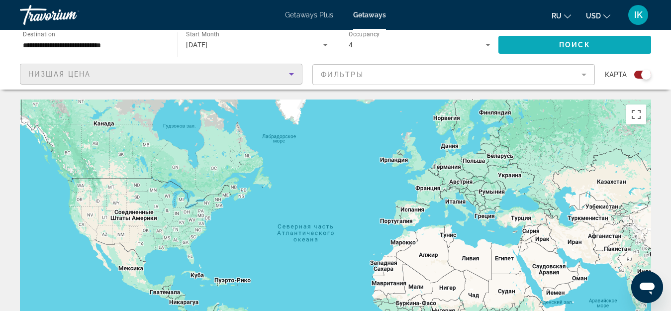
click at [554, 48] on span "Search widget" at bounding box center [575, 45] width 153 height 24
click at [43, 76] on span "Низшая цена" at bounding box center [59, 74] width 62 height 8
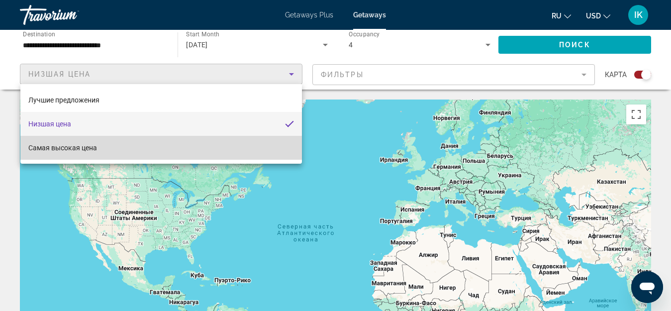
click at [61, 151] on span "Самая высокая цена" at bounding box center [62, 148] width 69 height 8
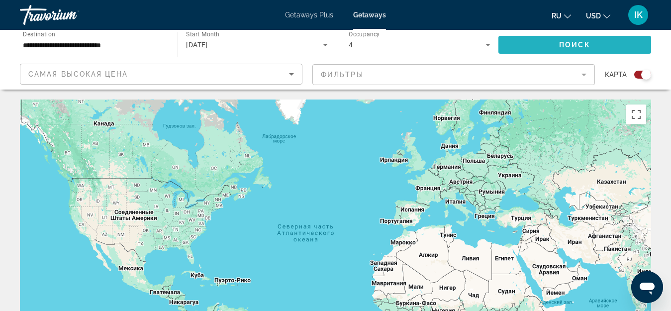
click at [575, 41] on span "Поиск" at bounding box center [574, 45] width 31 height 8
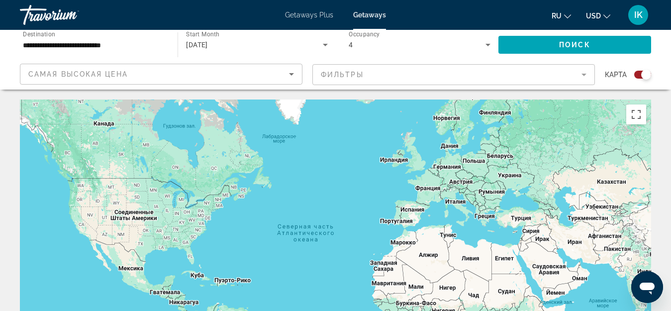
click at [454, 203] on div "Main content" at bounding box center [335, 249] width 631 height 299
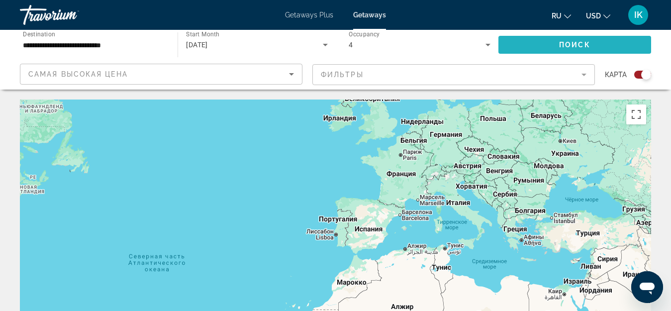
click at [569, 41] on span "Поиск" at bounding box center [574, 45] width 31 height 8
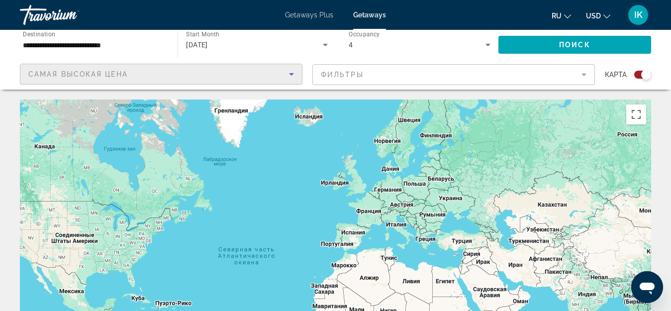
click at [292, 74] on icon "Sort by" at bounding box center [291, 74] width 5 height 2
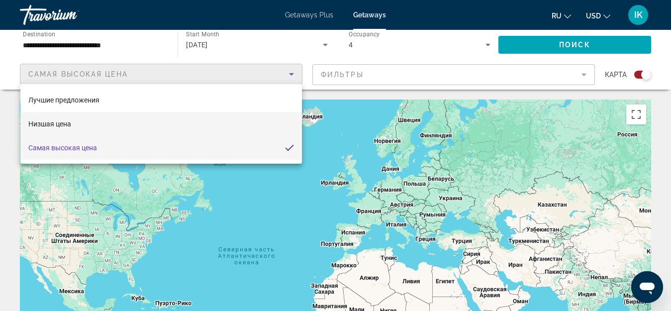
click at [43, 124] on span "Низшая цена" at bounding box center [49, 124] width 43 height 8
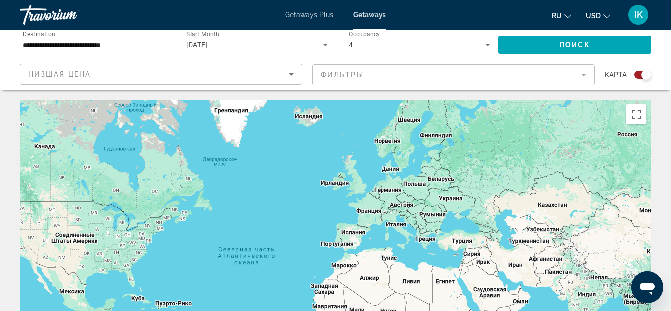
click at [582, 74] on mat-form-field "Фильтры" at bounding box center [453, 74] width 283 height 21
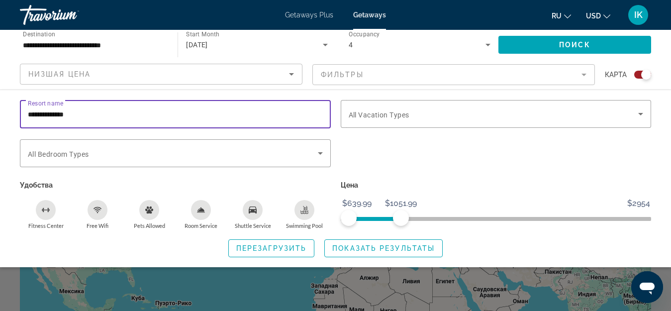
click at [66, 114] on input "**********" at bounding box center [175, 114] width 295 height 12
type input "**********"
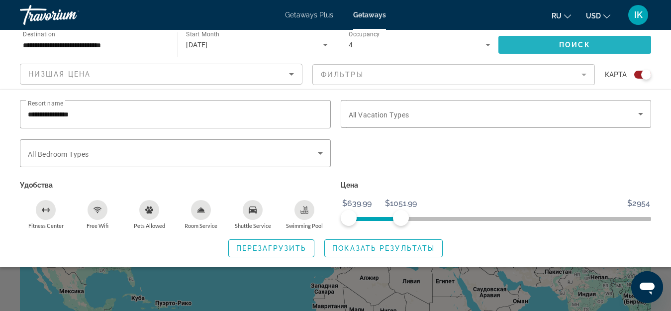
click at [576, 43] on span "Поиск" at bounding box center [574, 45] width 31 height 8
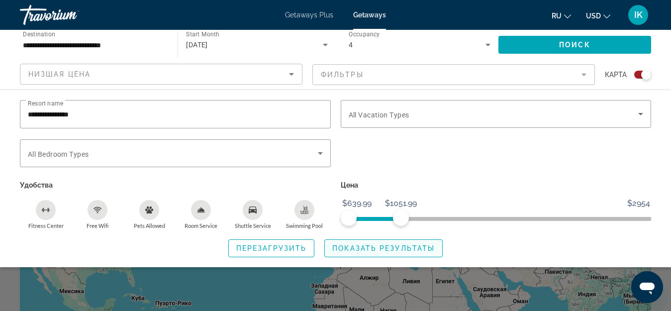
click at [382, 246] on span "Показать результаты" at bounding box center [383, 248] width 102 height 8
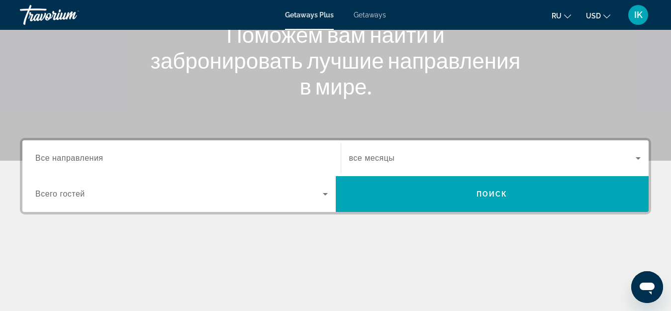
scroll to position [149, 0]
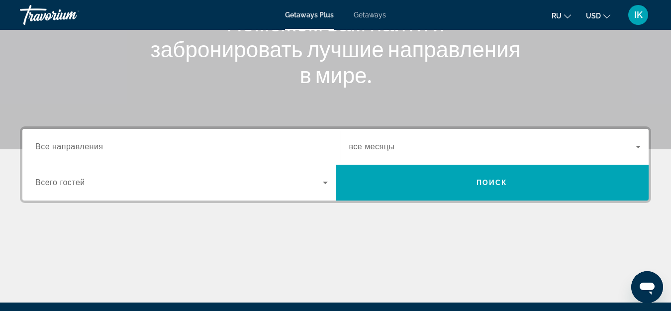
click at [73, 148] on span "Все направления" at bounding box center [69, 146] width 68 height 8
click at [73, 148] on input "Destination Все направления" at bounding box center [181, 147] width 293 height 12
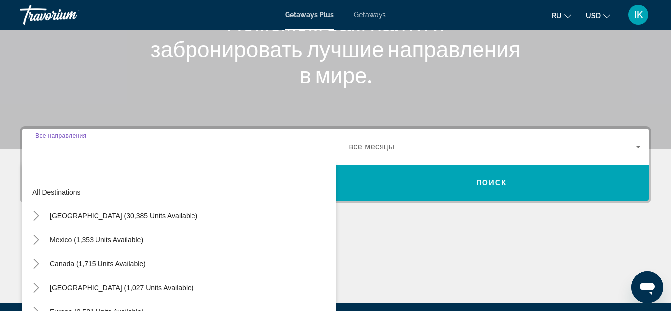
scroll to position [243, 0]
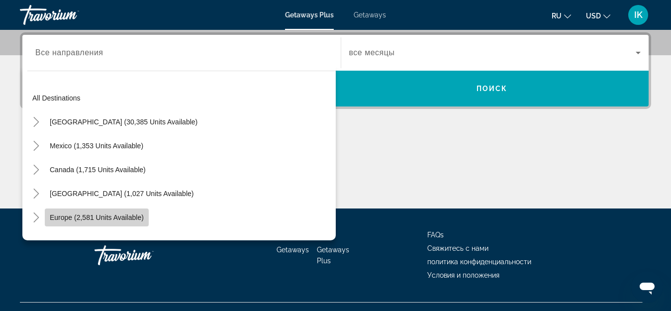
click at [73, 218] on span "Europe (2,581 units available)" at bounding box center [97, 217] width 94 height 8
type input "**********"
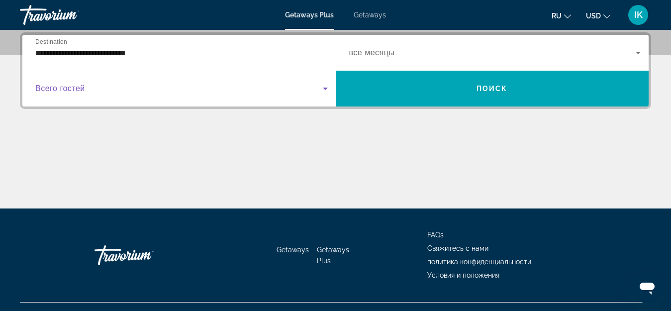
click at [322, 90] on icon "Search widget" at bounding box center [325, 89] width 12 height 12
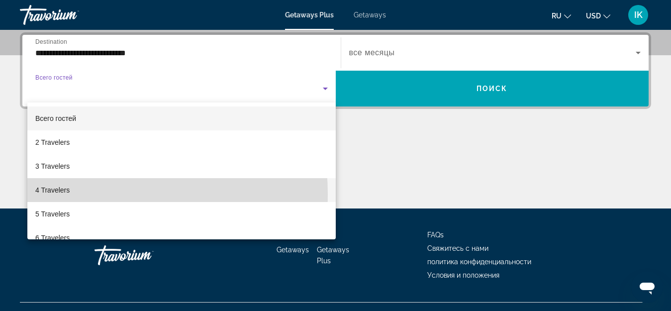
click at [88, 194] on mat-option "4 Travelers" at bounding box center [181, 190] width 308 height 24
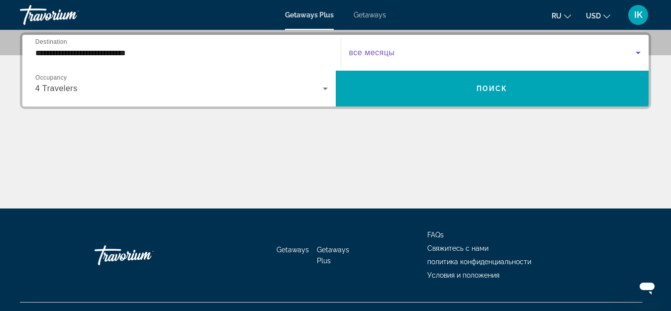
click at [635, 52] on icon "Search widget" at bounding box center [638, 53] width 12 height 12
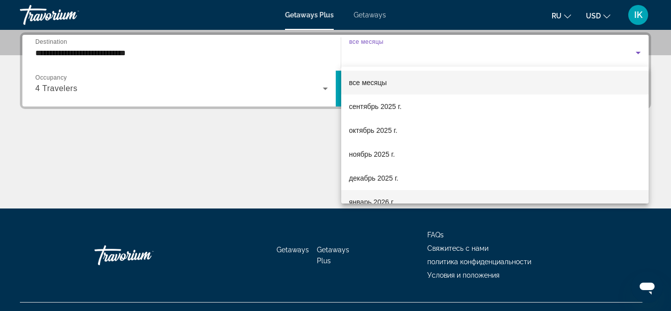
click at [356, 200] on span "январь 2026 г." at bounding box center [372, 202] width 46 height 12
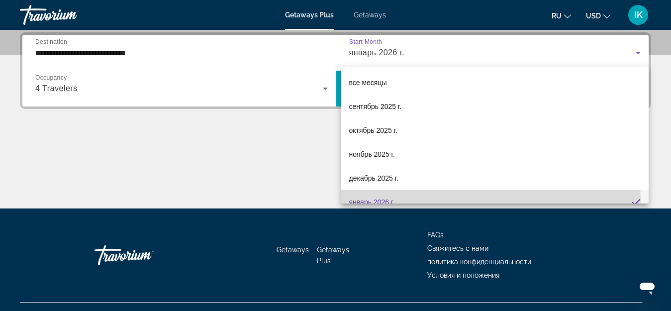
scroll to position [10, 0]
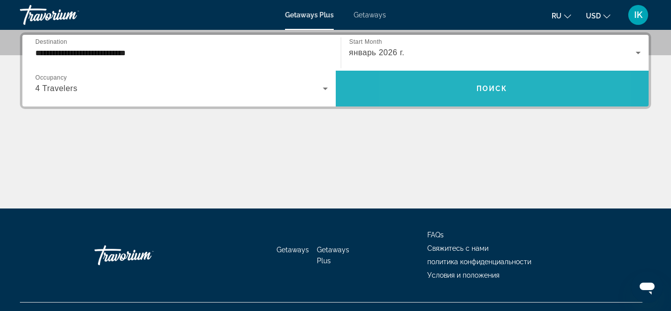
click at [451, 86] on span "Search widget" at bounding box center [492, 89] width 313 height 24
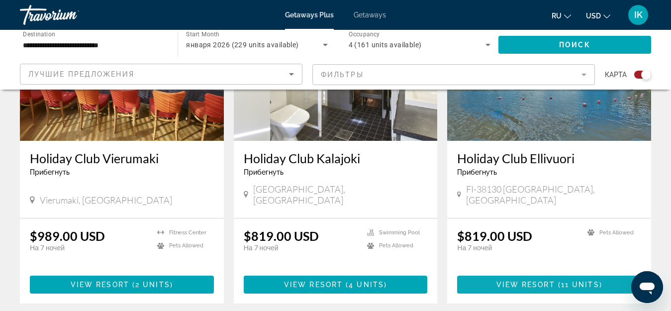
scroll to position [1493, 0]
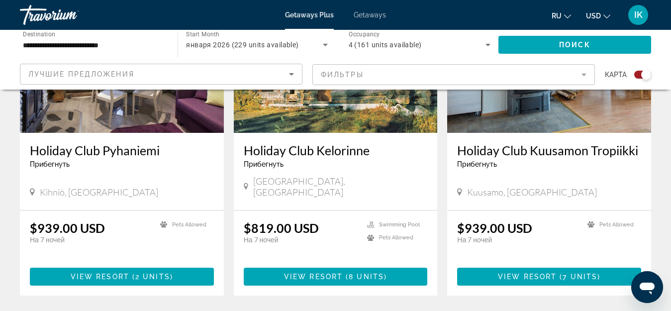
scroll to position [1592, 0]
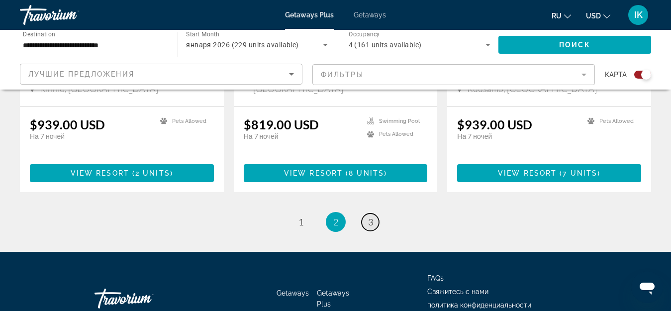
click at [366, 213] on link "page 3" at bounding box center [370, 221] width 17 height 17
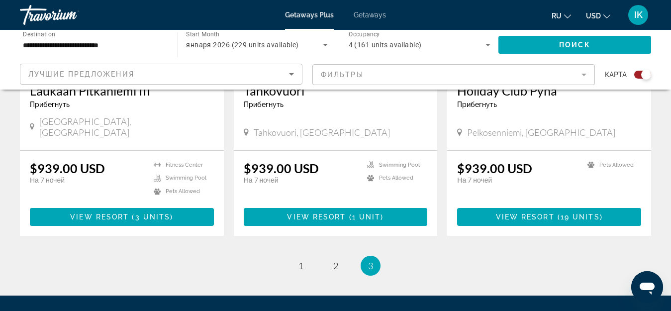
scroll to position [1592, 0]
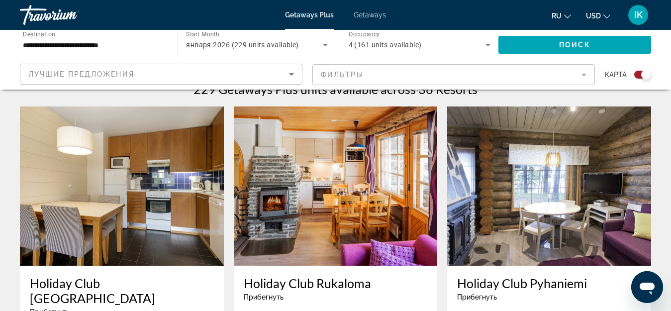
scroll to position [294, 0]
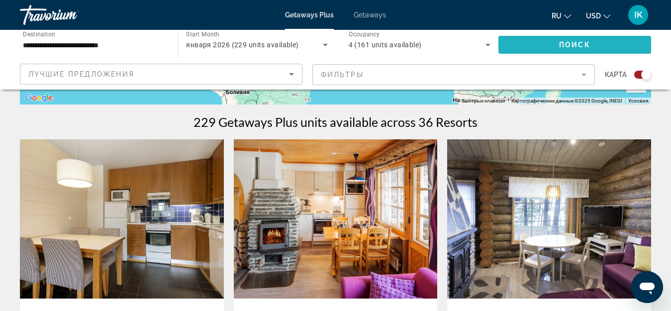
click at [541, 45] on span "Search widget" at bounding box center [575, 45] width 153 height 24
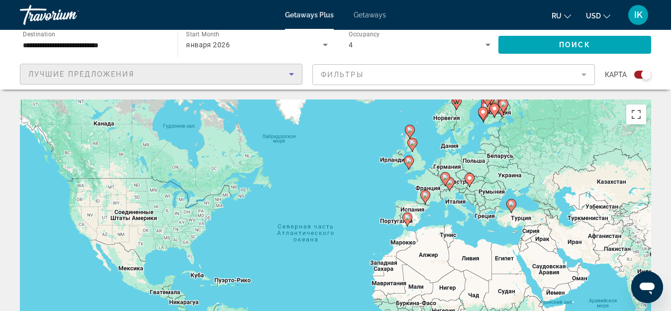
click at [291, 74] on icon "Sort by" at bounding box center [291, 74] width 5 height 2
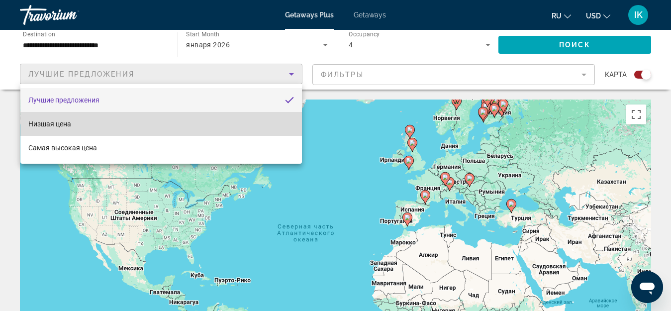
click at [86, 126] on mat-option "Низшая цена" at bounding box center [161, 124] width 282 height 24
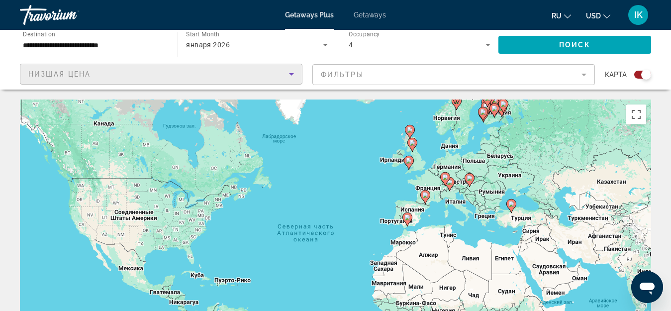
click at [361, 77] on mat-form-field "Фильтры" at bounding box center [453, 74] width 283 height 21
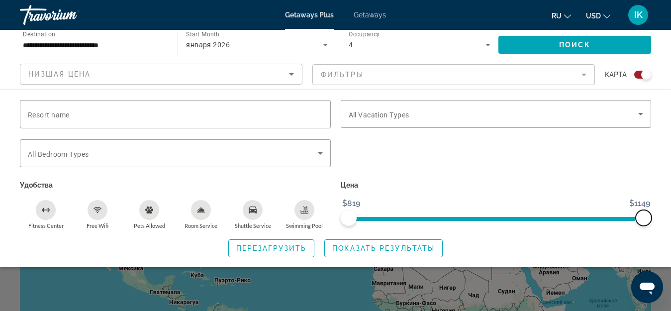
drag, startPoint x: 648, startPoint y: 210, endPoint x: 671, endPoint y: 206, distance: 23.6
click at [671, 206] on html "**********" at bounding box center [335, 155] width 671 height 311
drag, startPoint x: 640, startPoint y: 218, endPoint x: 657, endPoint y: 216, distance: 17.1
click at [657, 216] on div "Resort name Vacation Types All Vacation Types Bedroom Types All Bedroom Types У…" at bounding box center [335, 178] width 671 height 157
click at [96, 209] on icon "Free Wifi" at bounding box center [98, 210] width 8 height 8
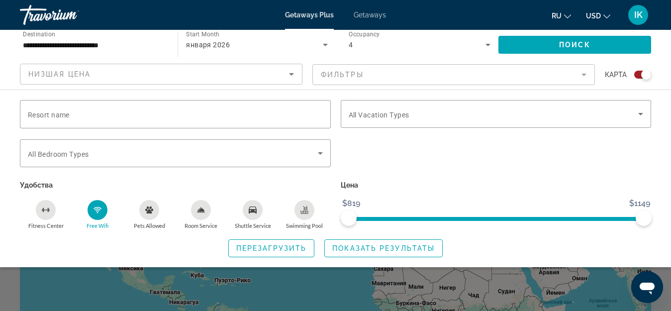
click at [252, 211] on icon "Shuttle Service" at bounding box center [253, 209] width 8 height 7
click at [199, 213] on icon "Room Service" at bounding box center [201, 210] width 8 height 8
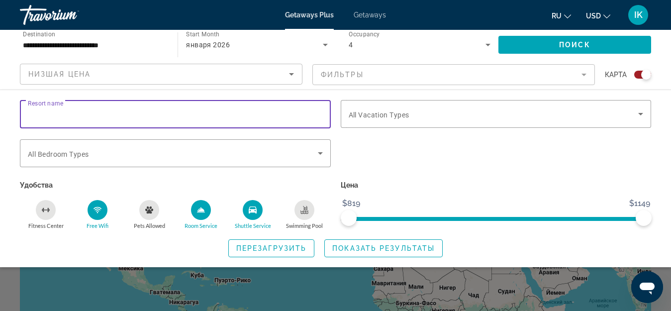
click at [73, 115] on input "Resort name" at bounding box center [175, 114] width 295 height 12
